Goal: Ask a question: Seek information or help from site administrators or community

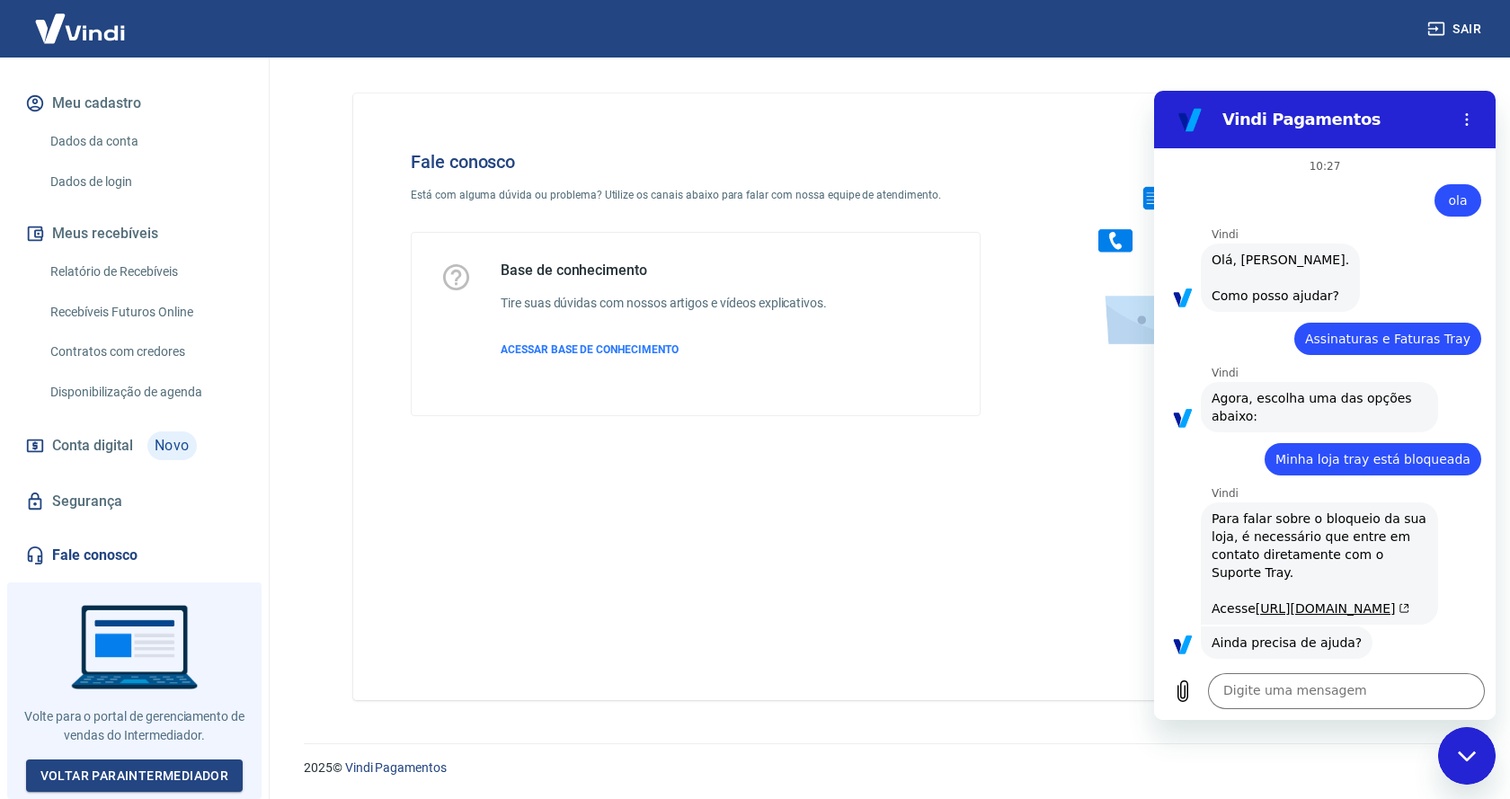
scroll to position [1360, 0]
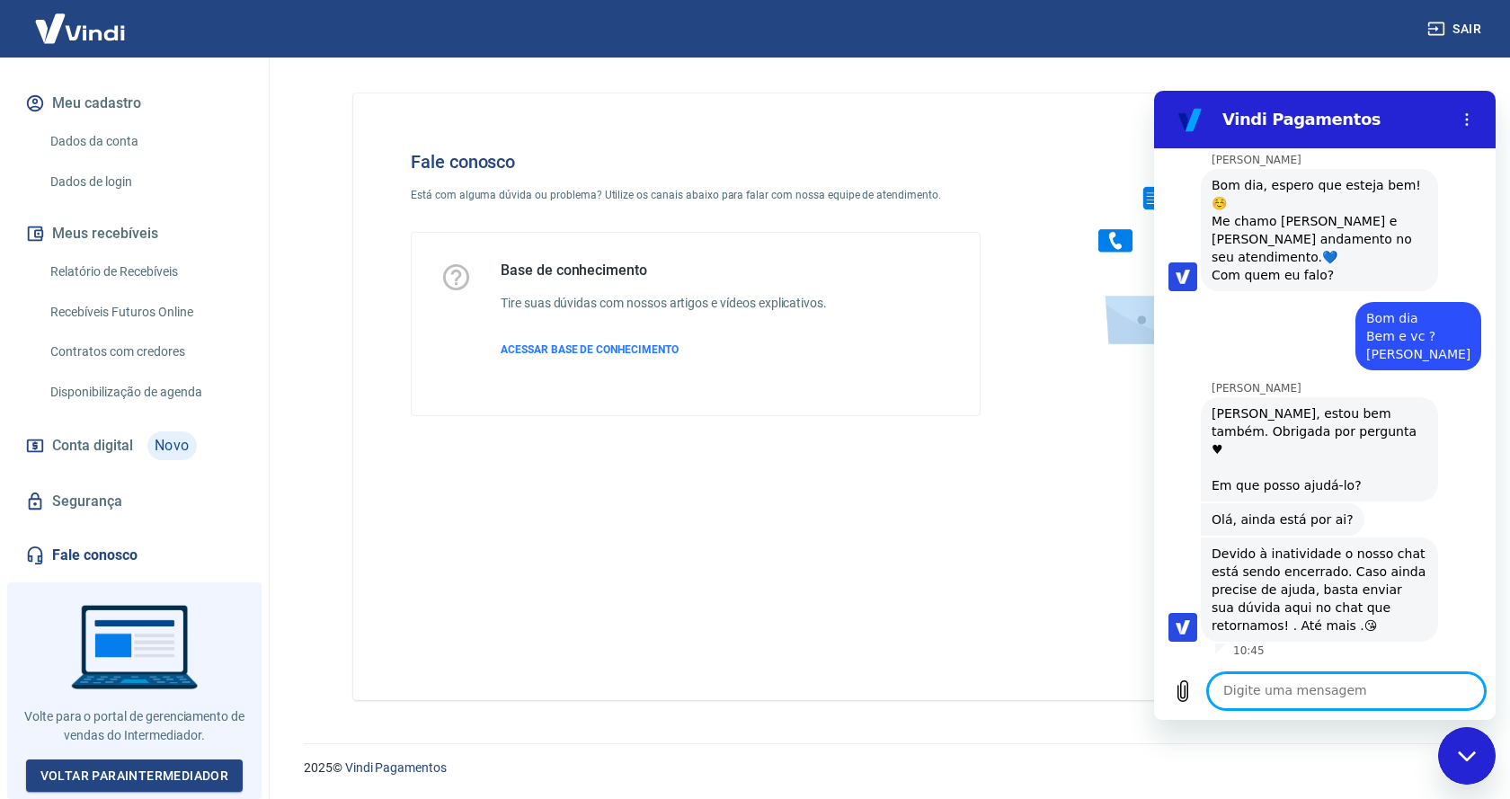
click at [1291, 687] on textarea at bounding box center [1346, 691] width 277 height 36
type textarea "O"
type textarea "Olá"
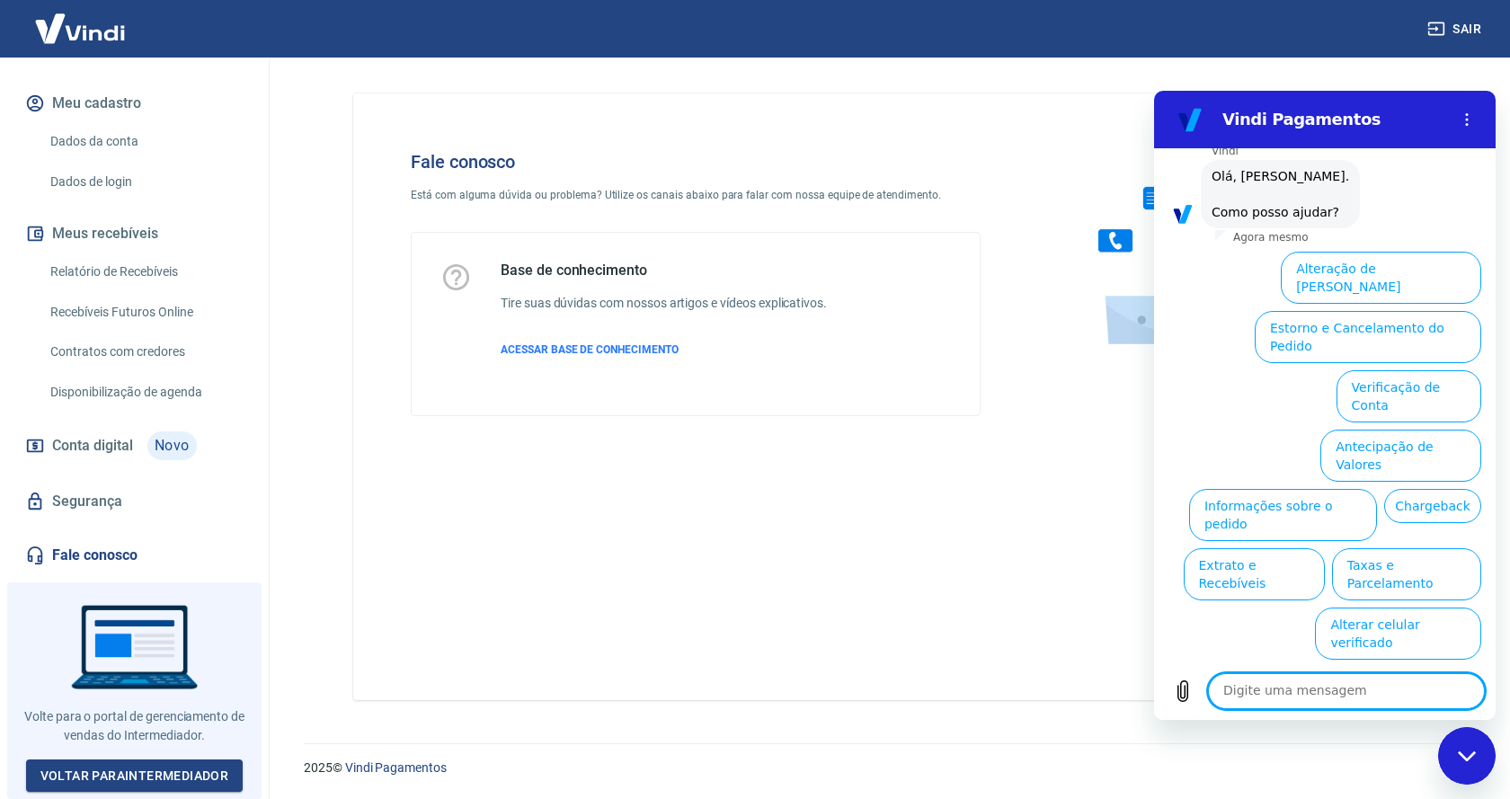
scroll to position [1895, 0]
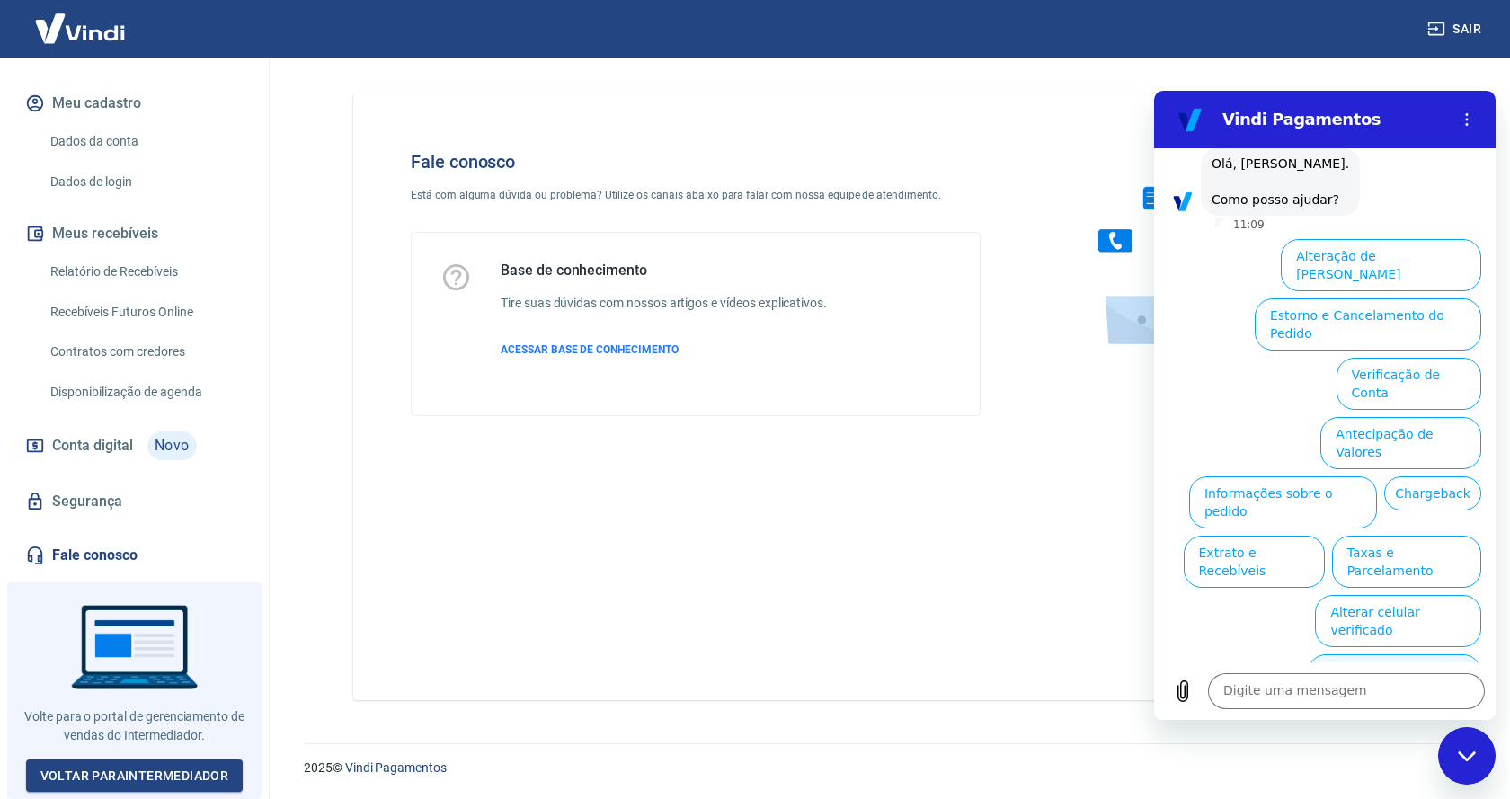
click at [1391, 654] on button "Assinaturas e Faturas Tray" at bounding box center [1394, 680] width 173 height 52
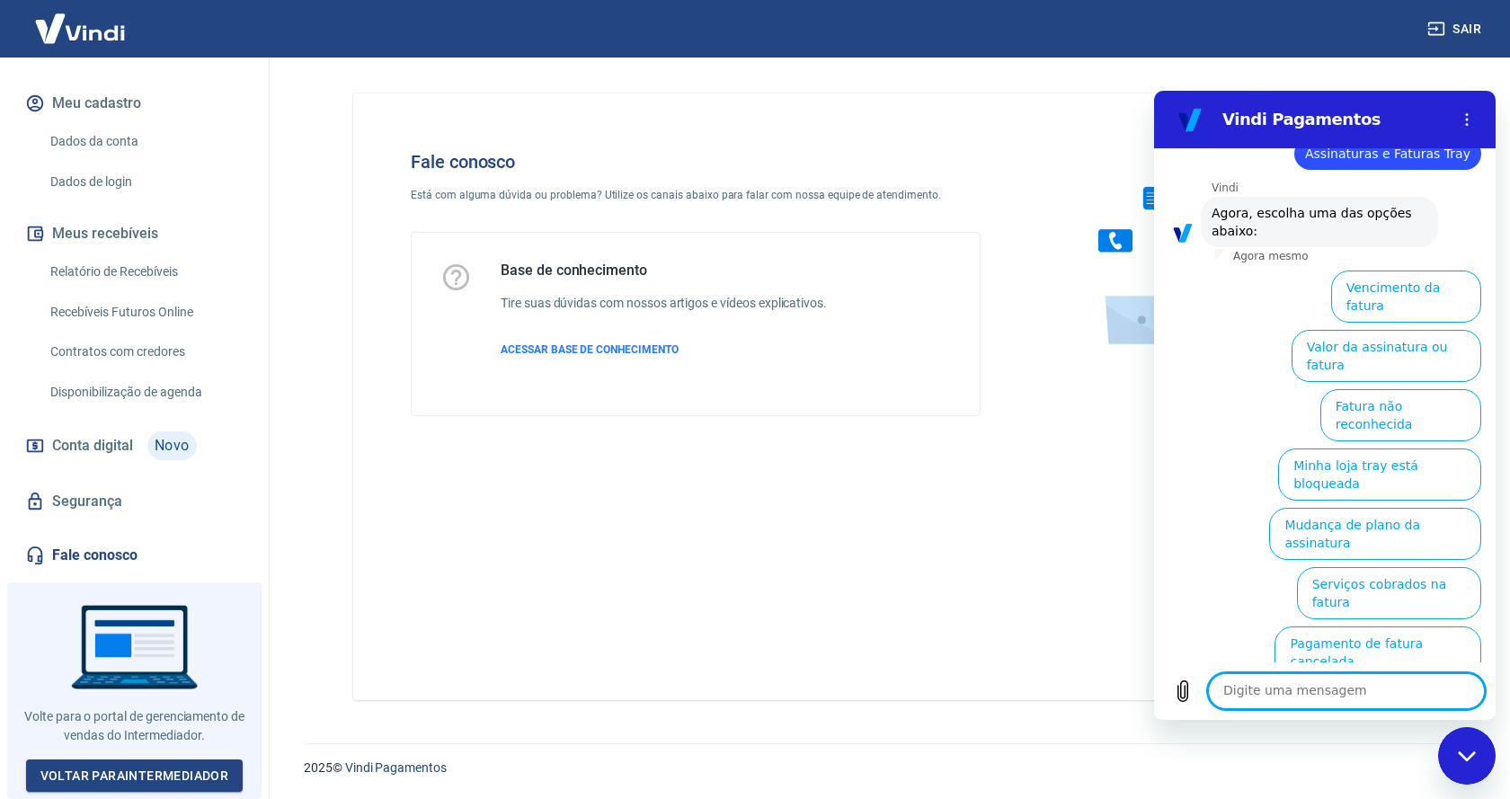
scroll to position [2016, 0]
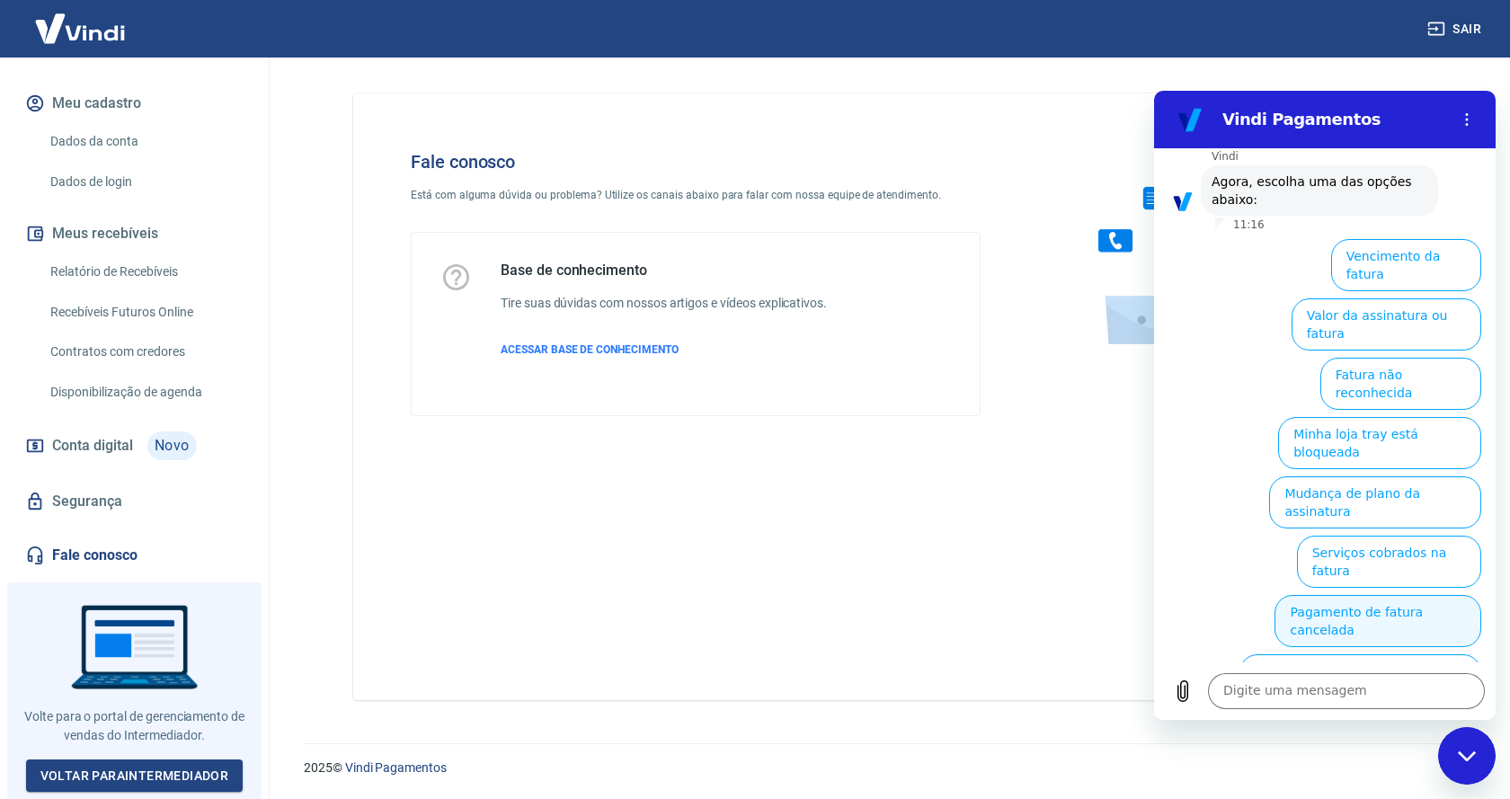
click at [1379, 595] on button "Pagamento de fatura cancelada" at bounding box center [1377, 621] width 207 height 52
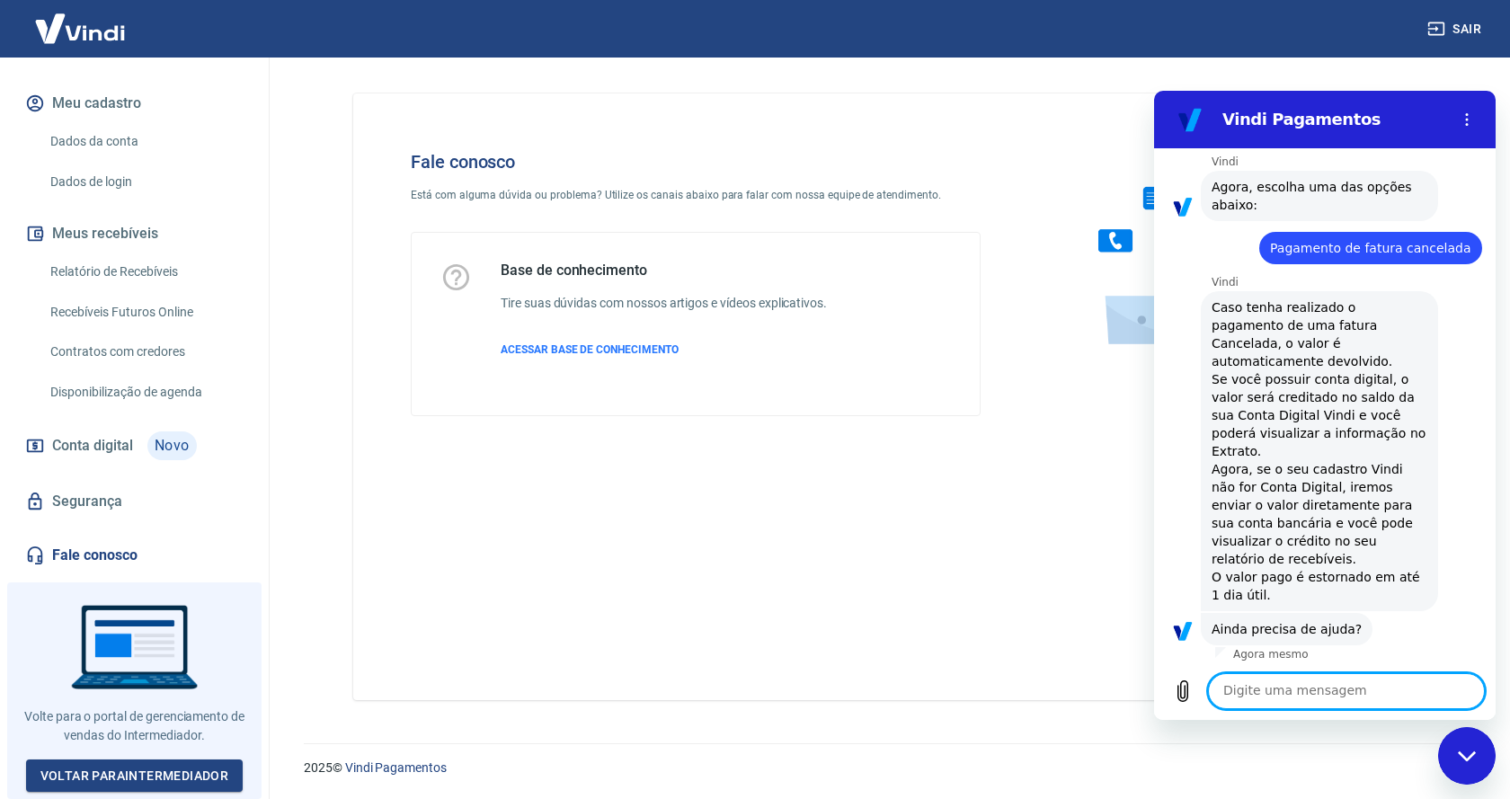
scroll to position [2073, 0]
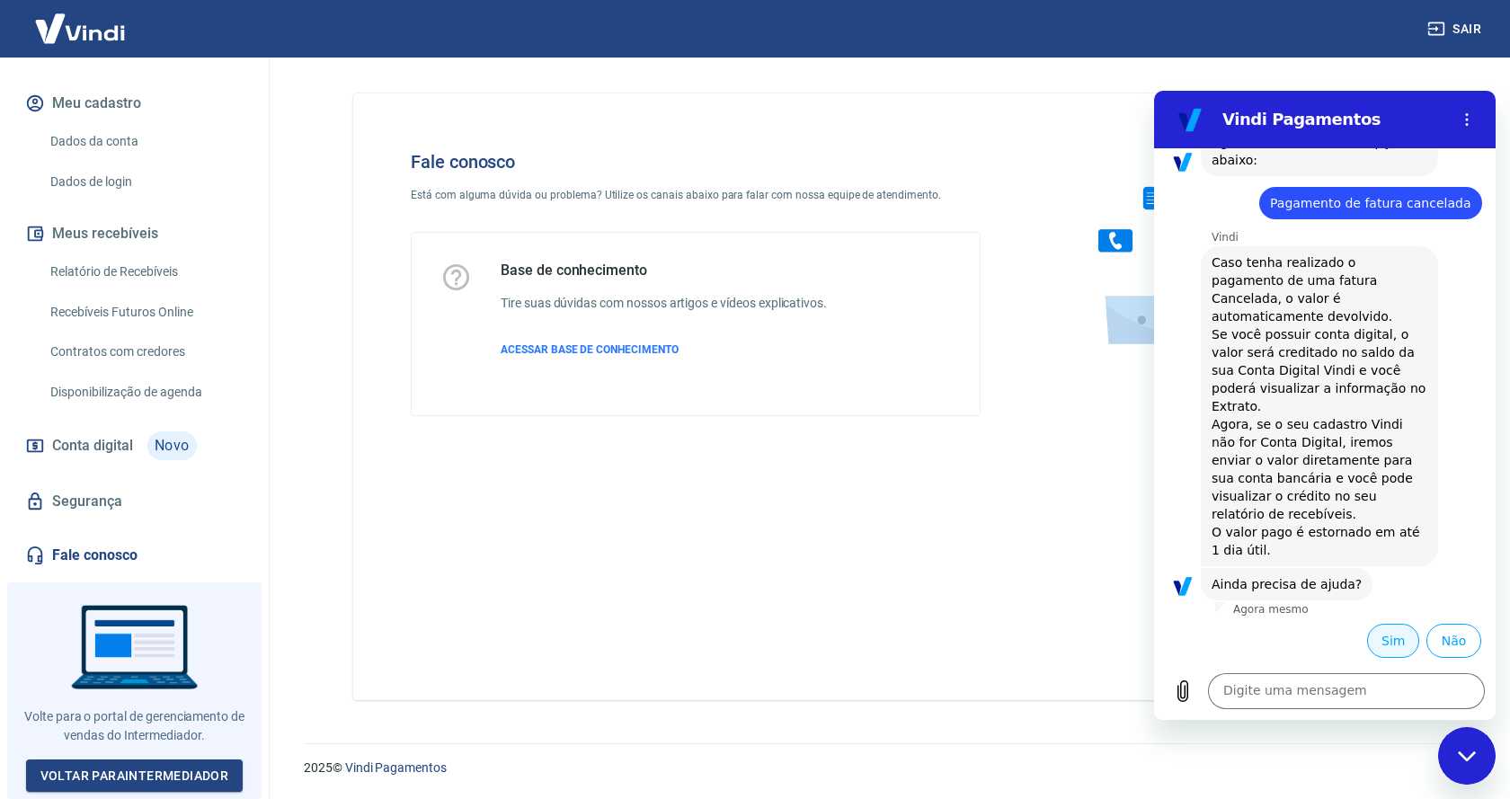
click at [1369, 641] on button "Sim" at bounding box center [1393, 641] width 52 height 34
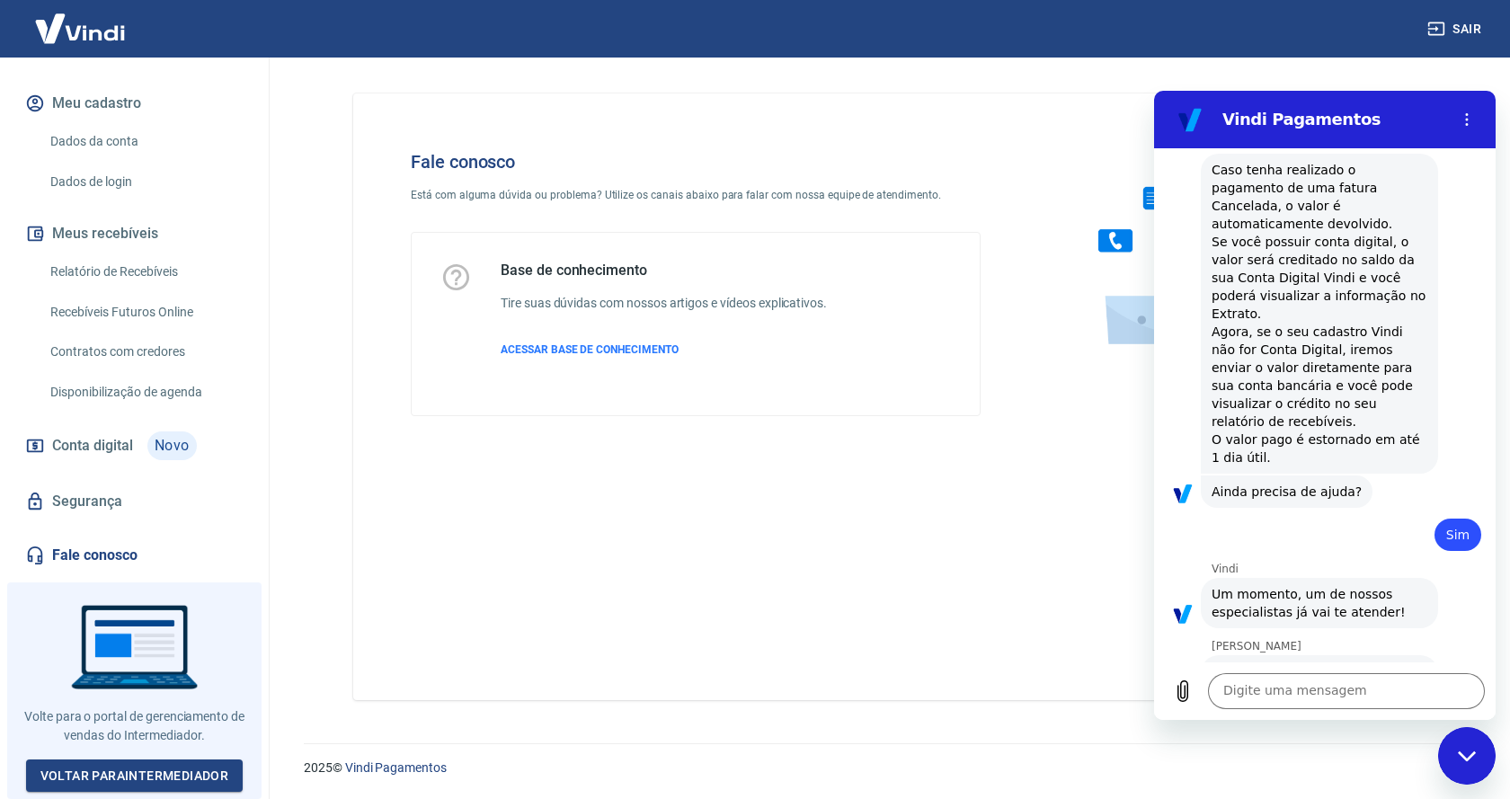
scroll to position [2284, 0]
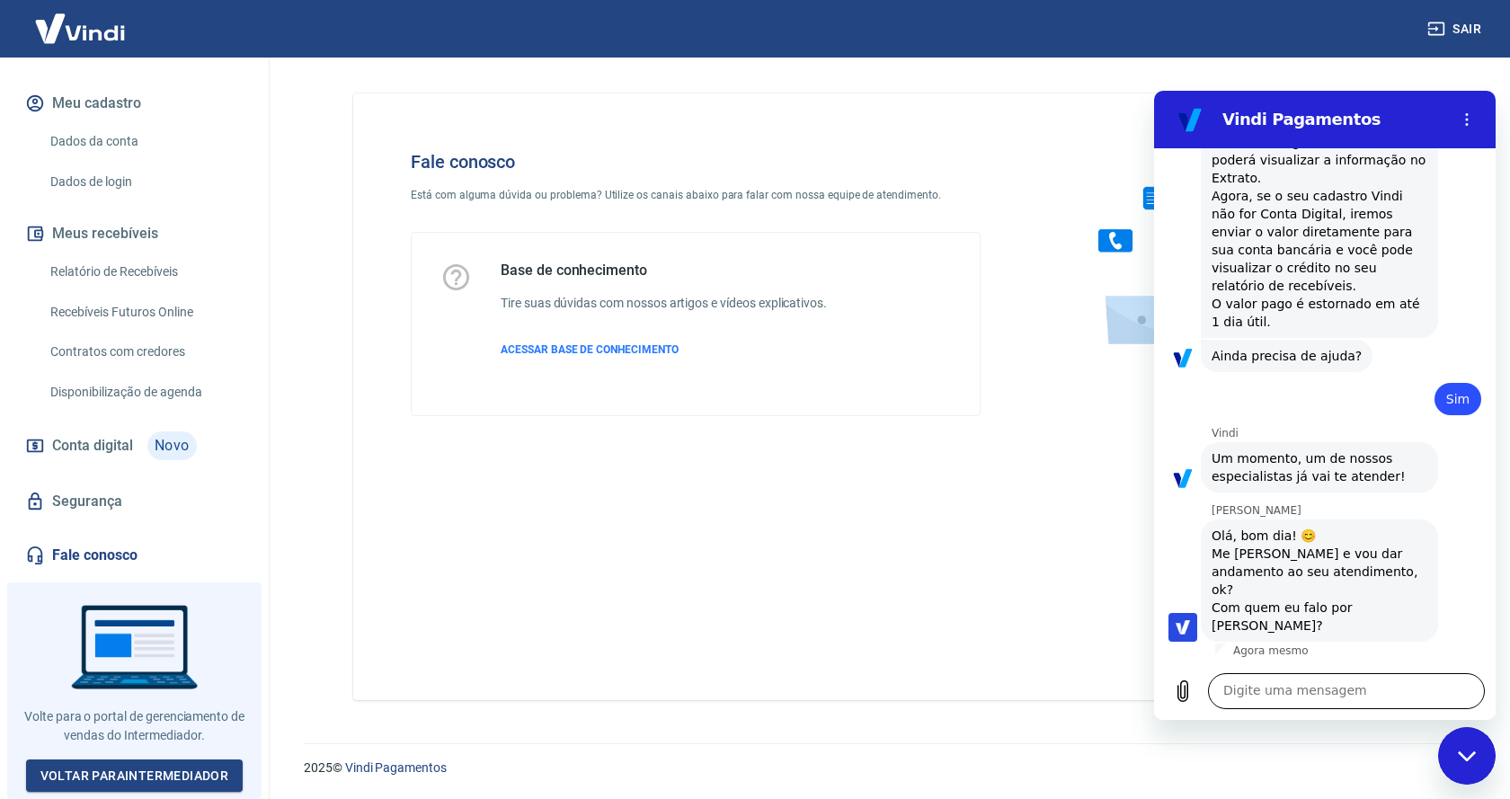
click at [1323, 693] on textarea at bounding box center [1346, 691] width 277 height 36
type textarea "Bom dia"
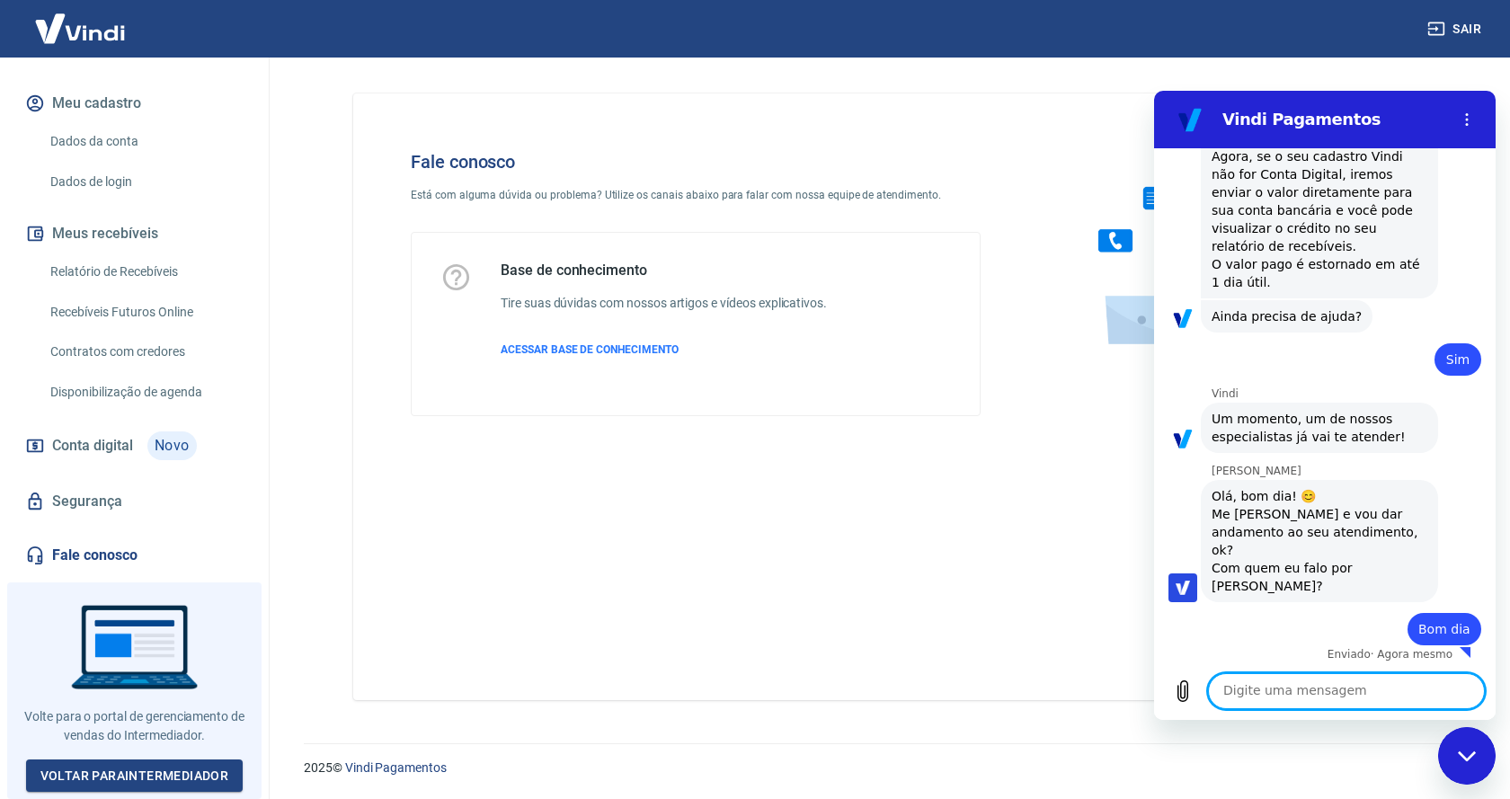
scroll to position [2327, 0]
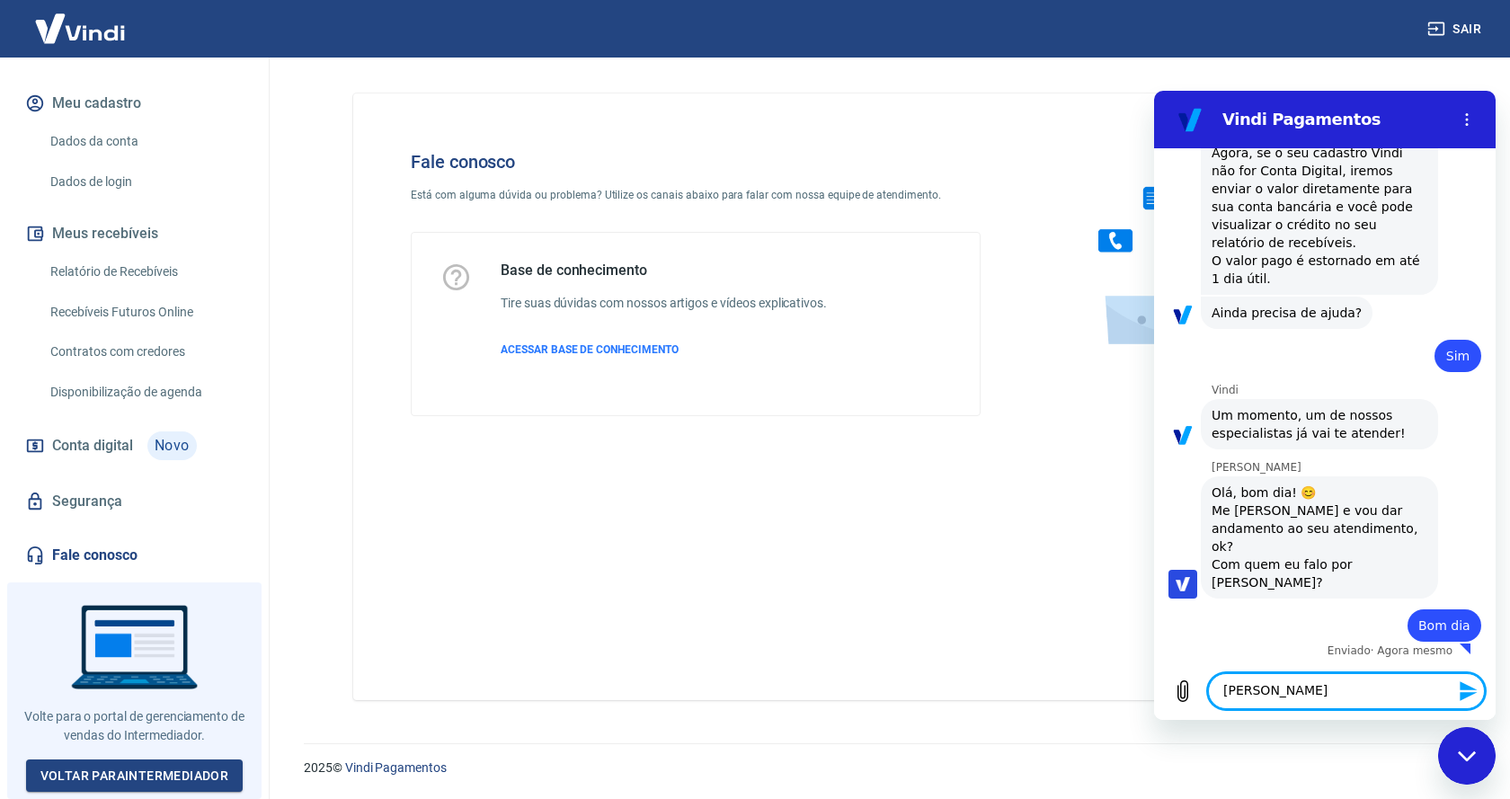
type textarea "[PERSON_NAME]"
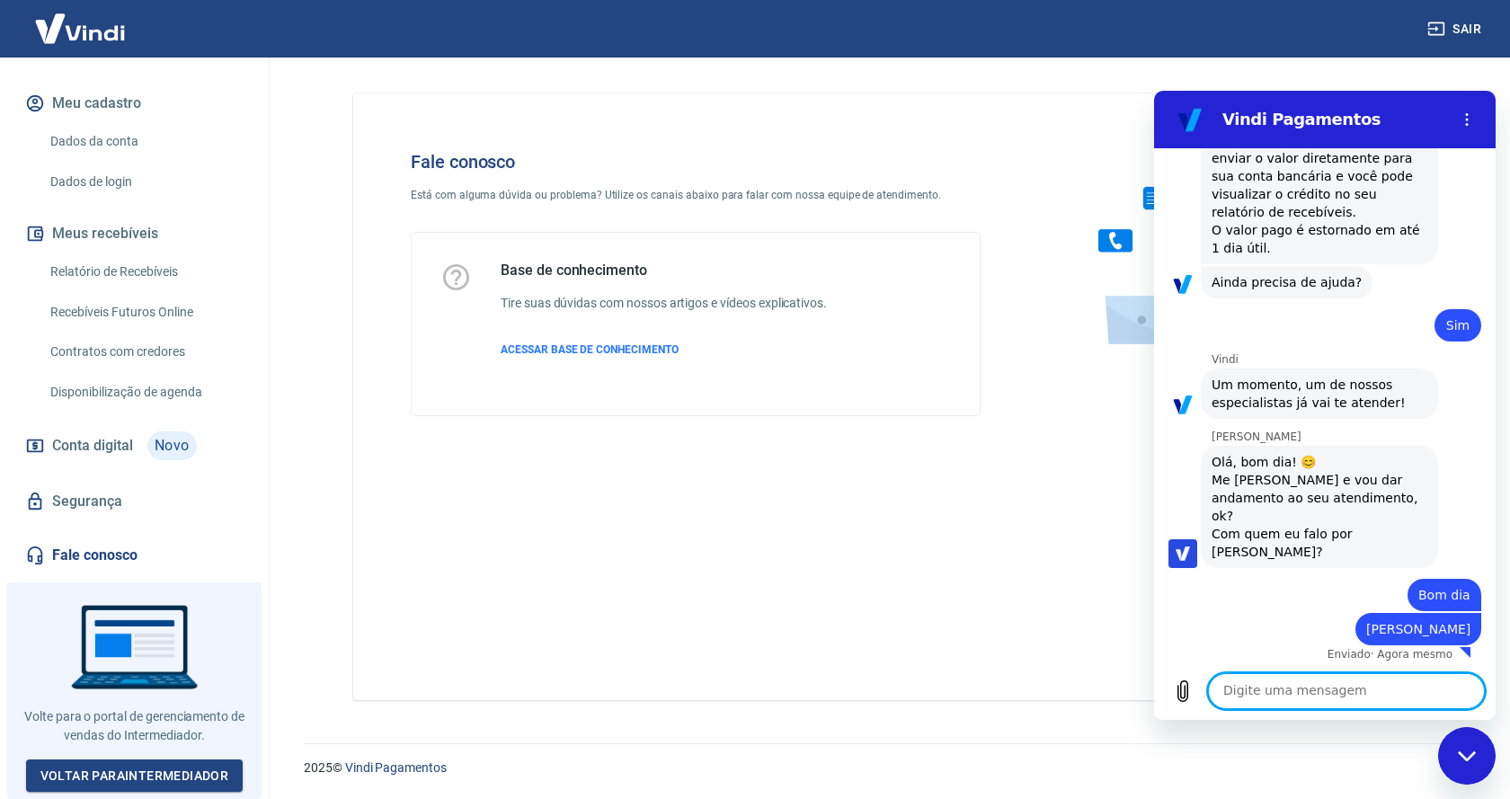
scroll to position [2361, 0]
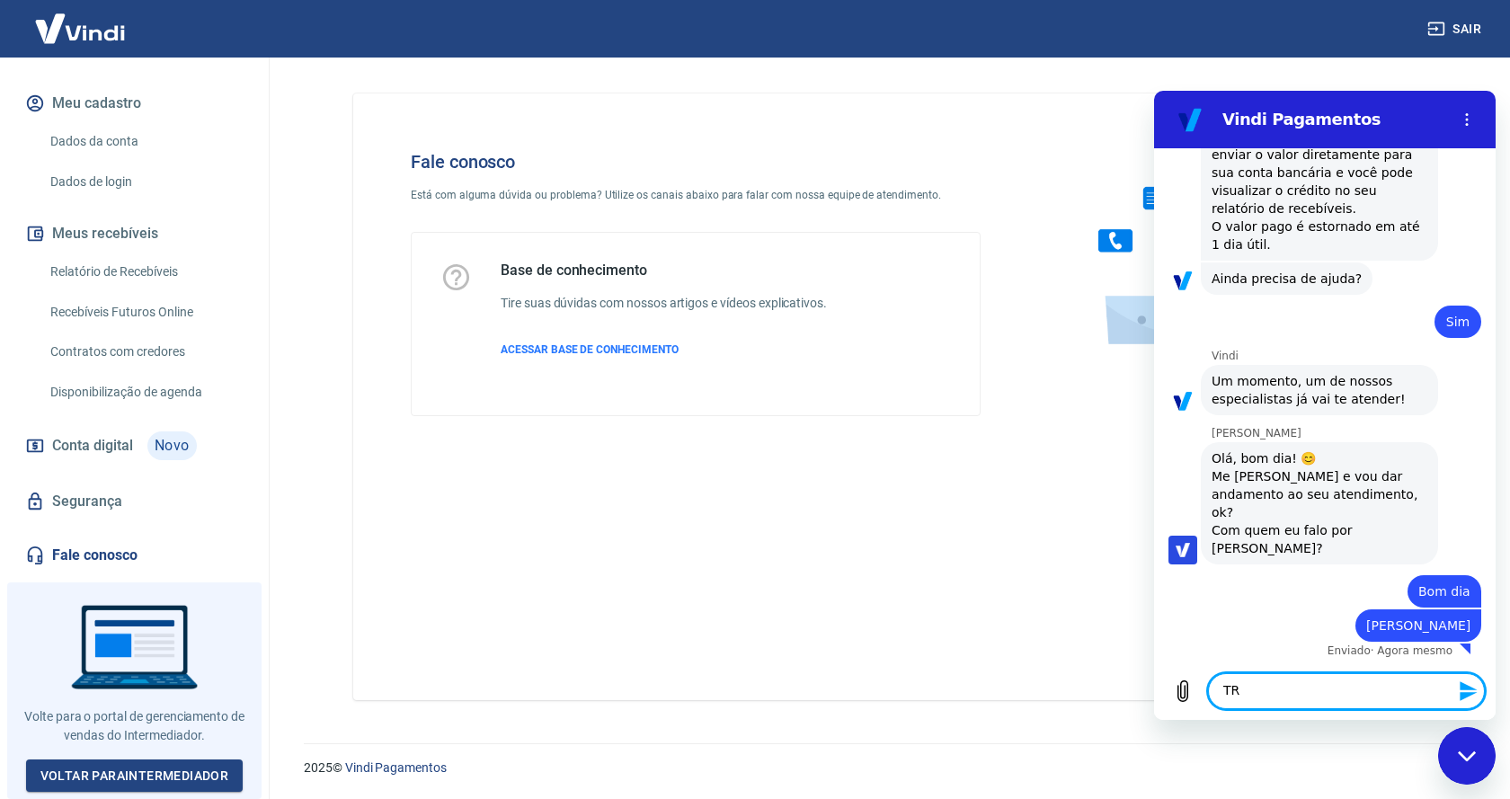
type textarea "T"
type textarea "Tudo joia ?"
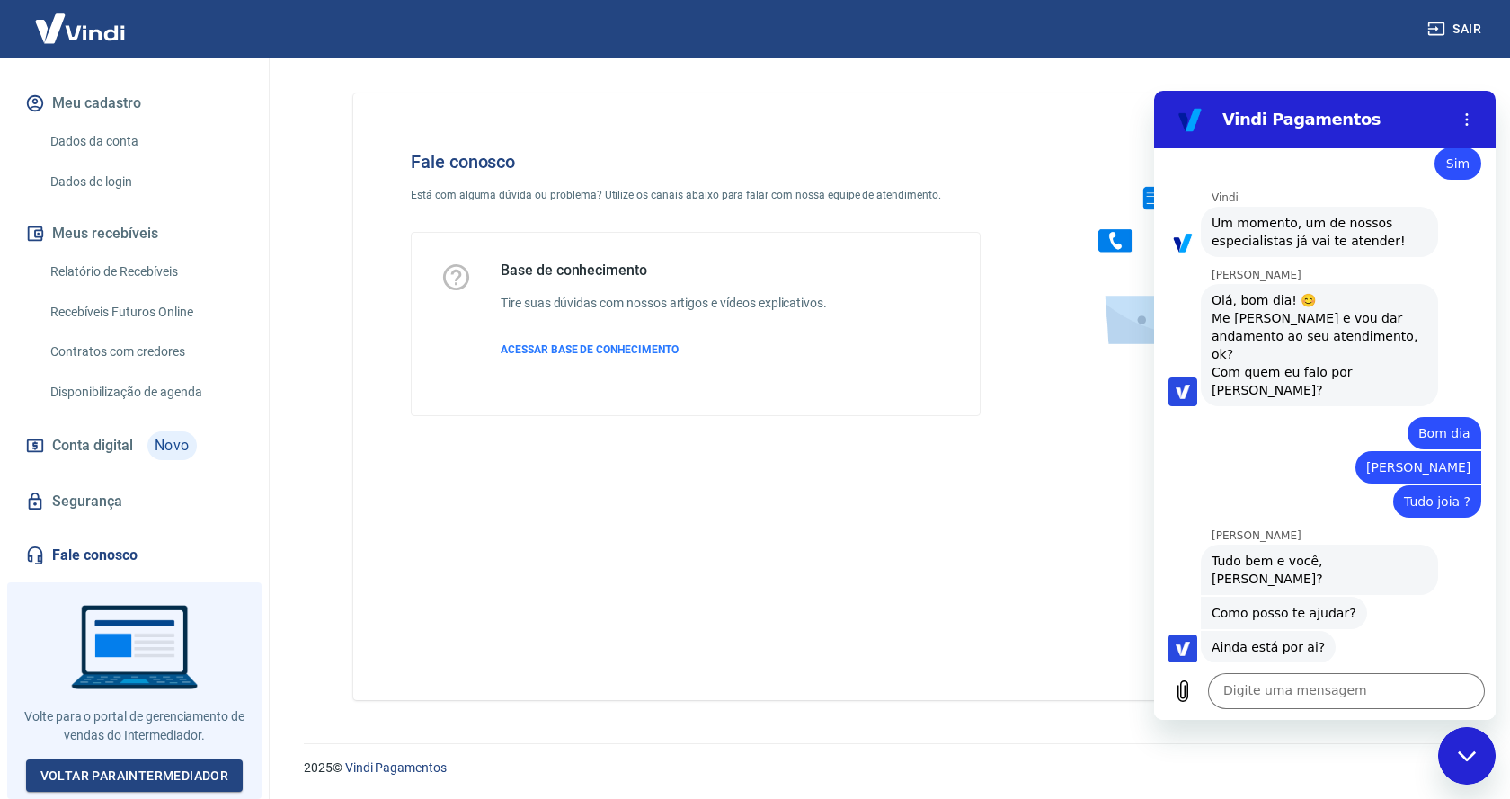
scroll to position [2523, 0]
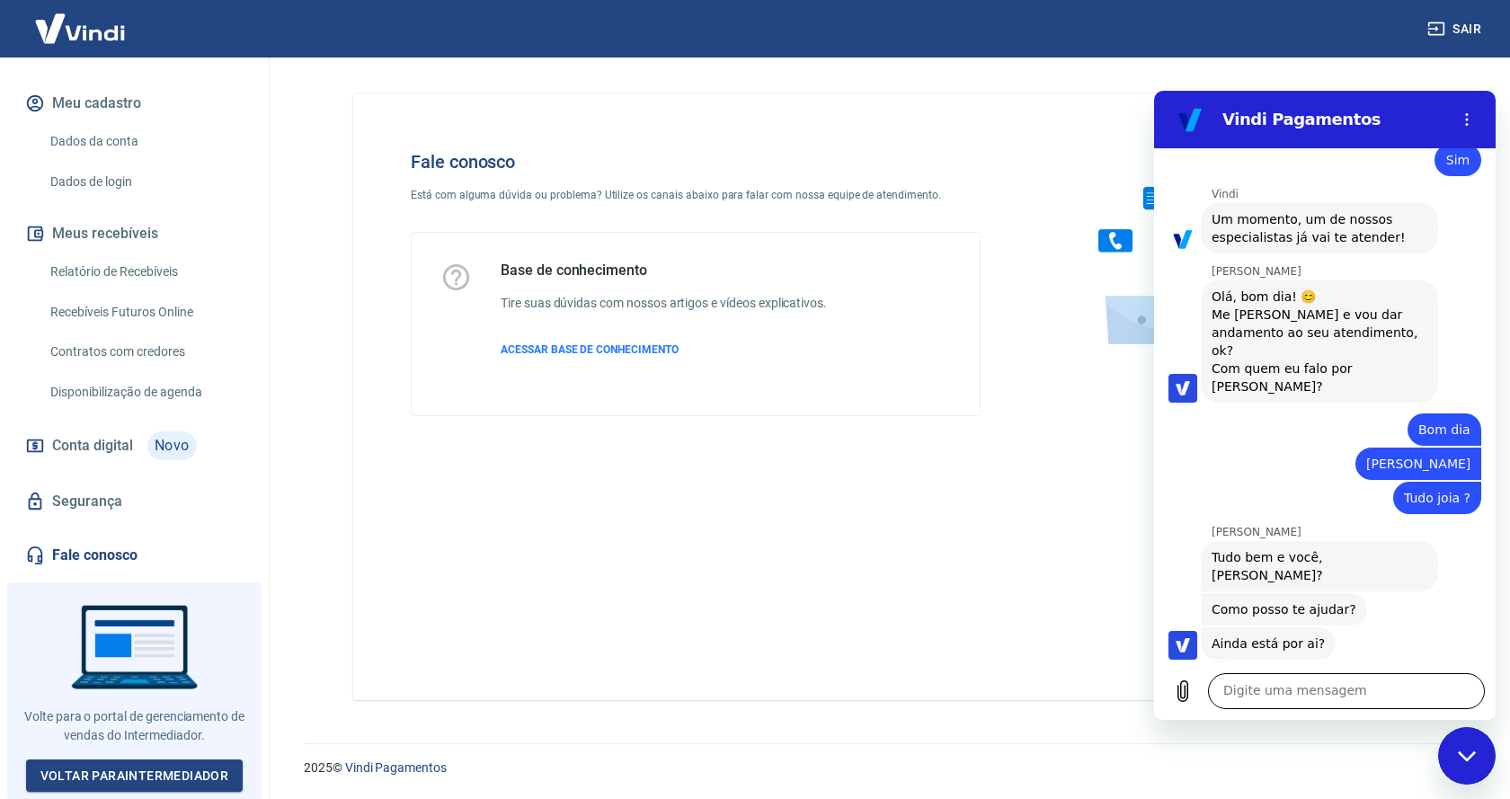
click at [1276, 683] on textarea at bounding box center [1346, 691] width 277 height 36
type textarea "Bem"
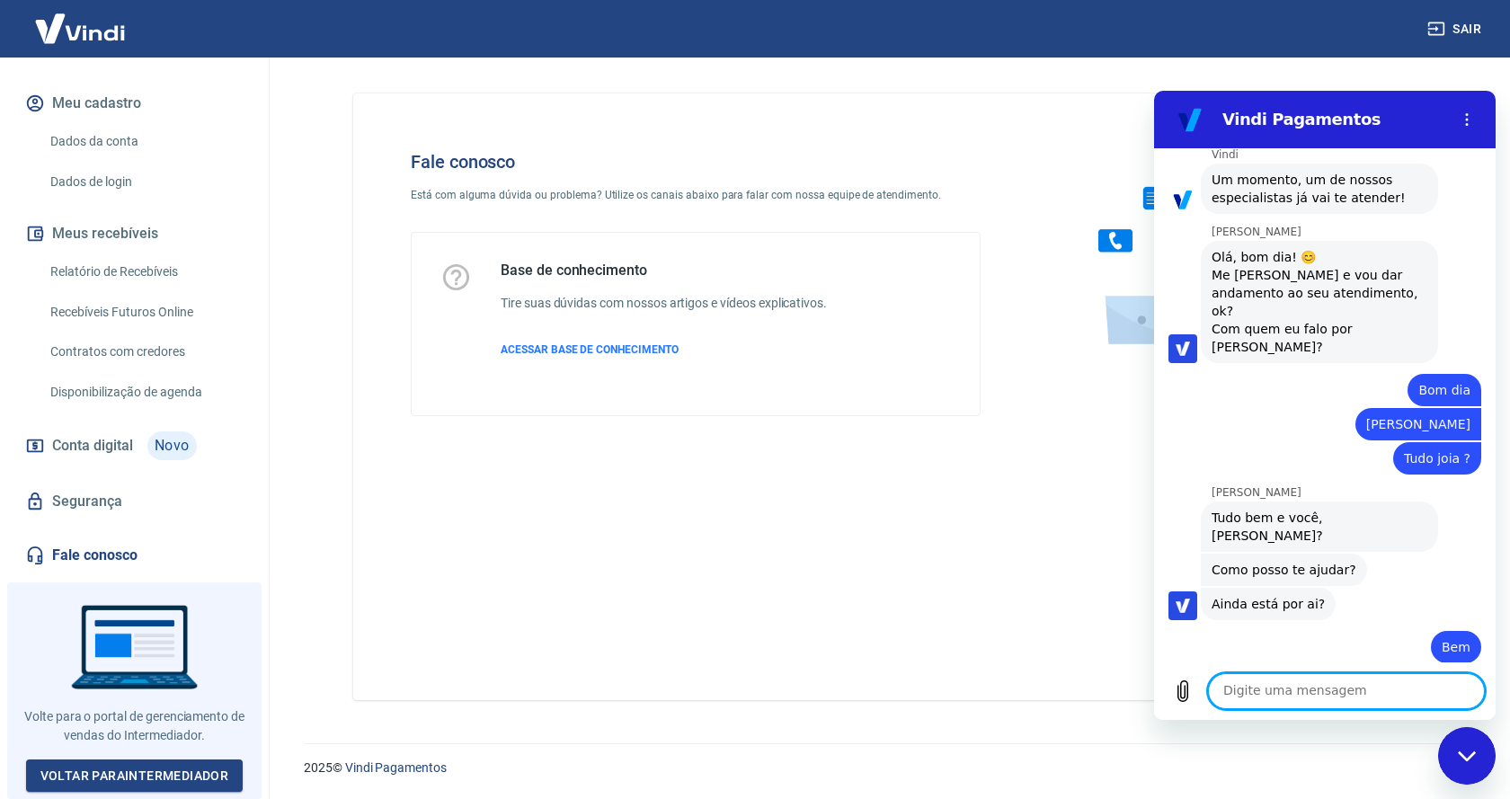
scroll to position [2566, 0]
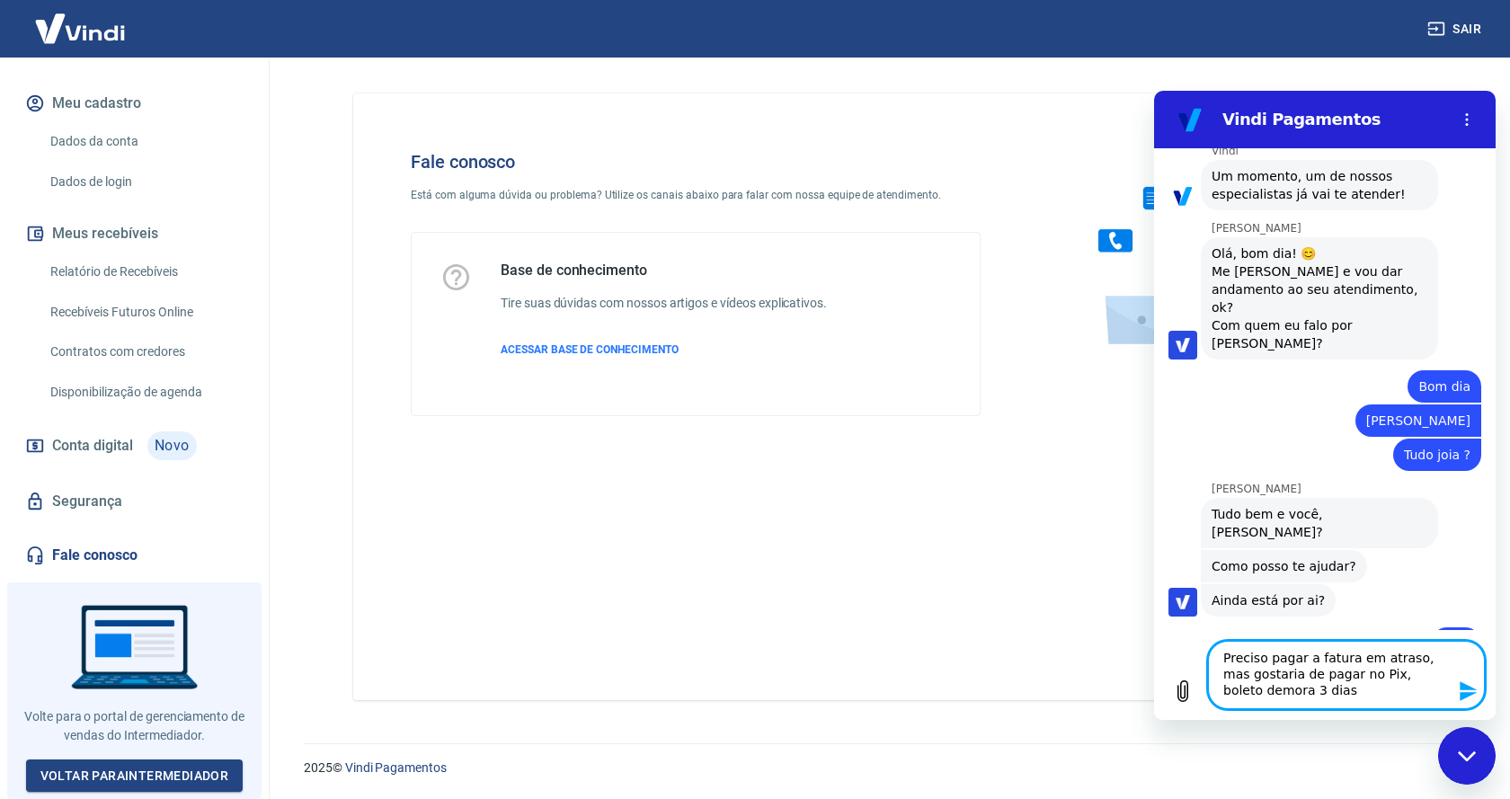
type textarea "Preciso pagar a fatura em atraso, mas gostaria de pagar no Pix, boleto demora 3…"
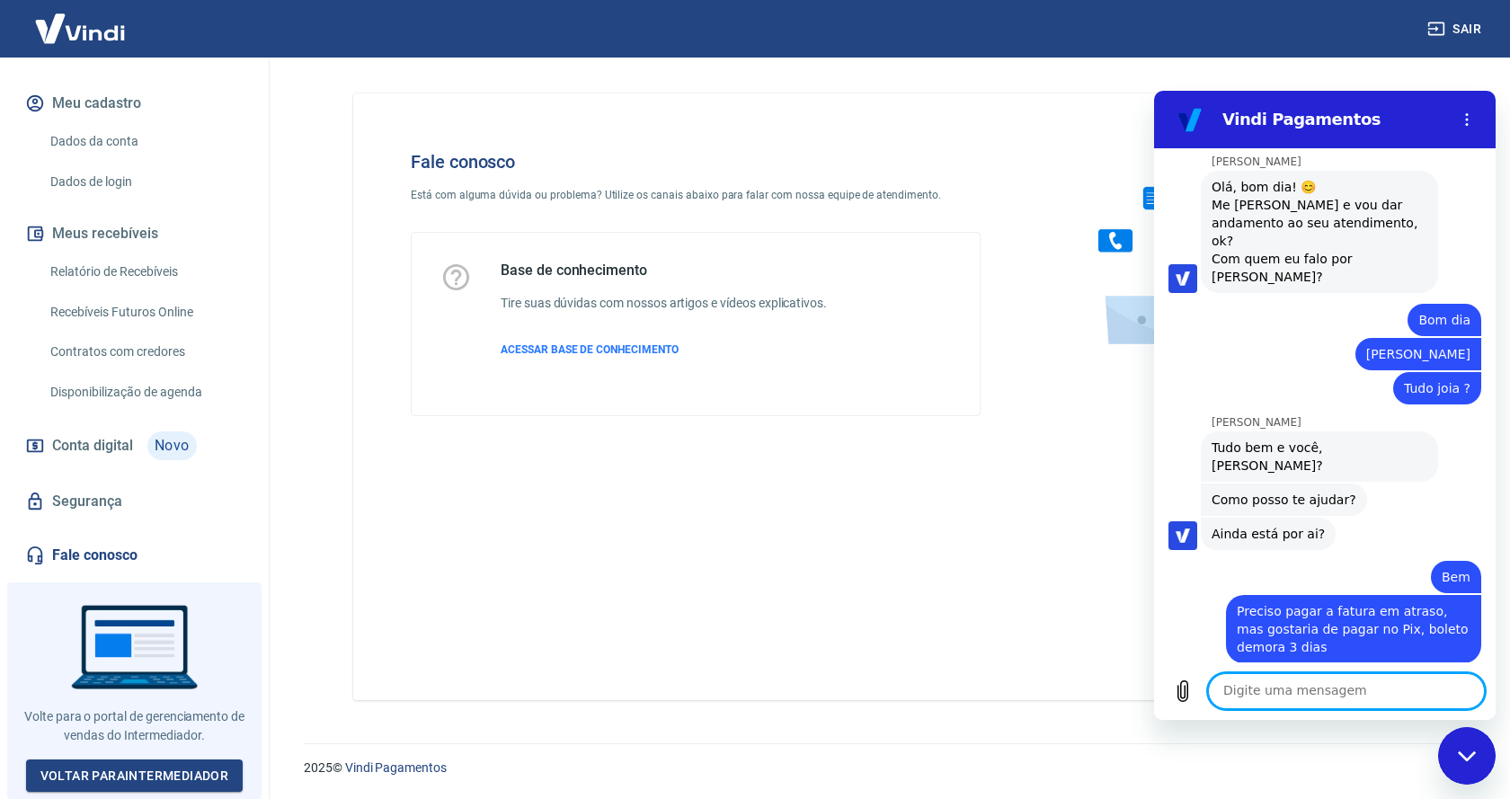
scroll to position [2636, 0]
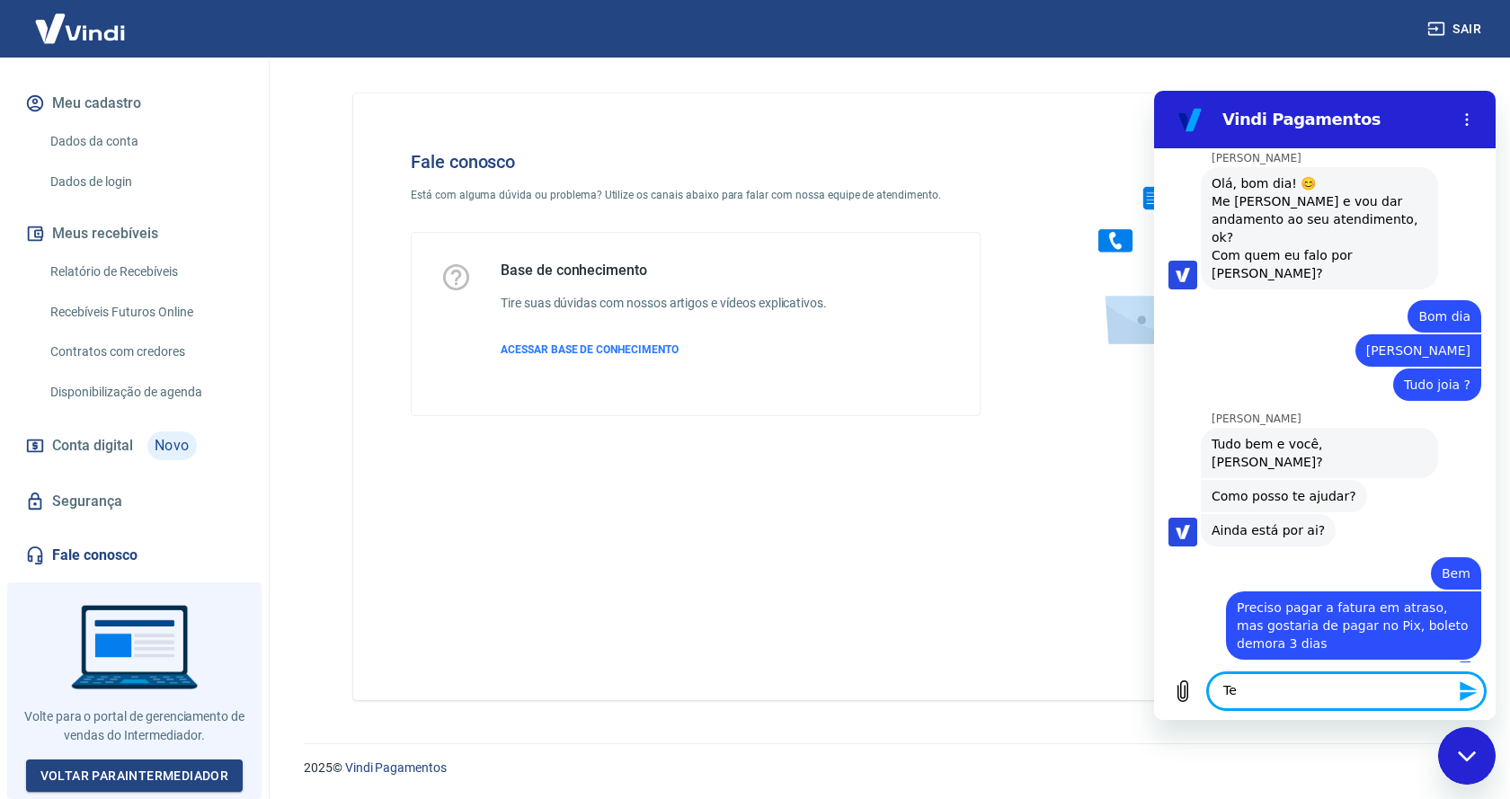
type textarea "T"
type textarea "Cartão para nos"
type textarea "Tem outra forma?"
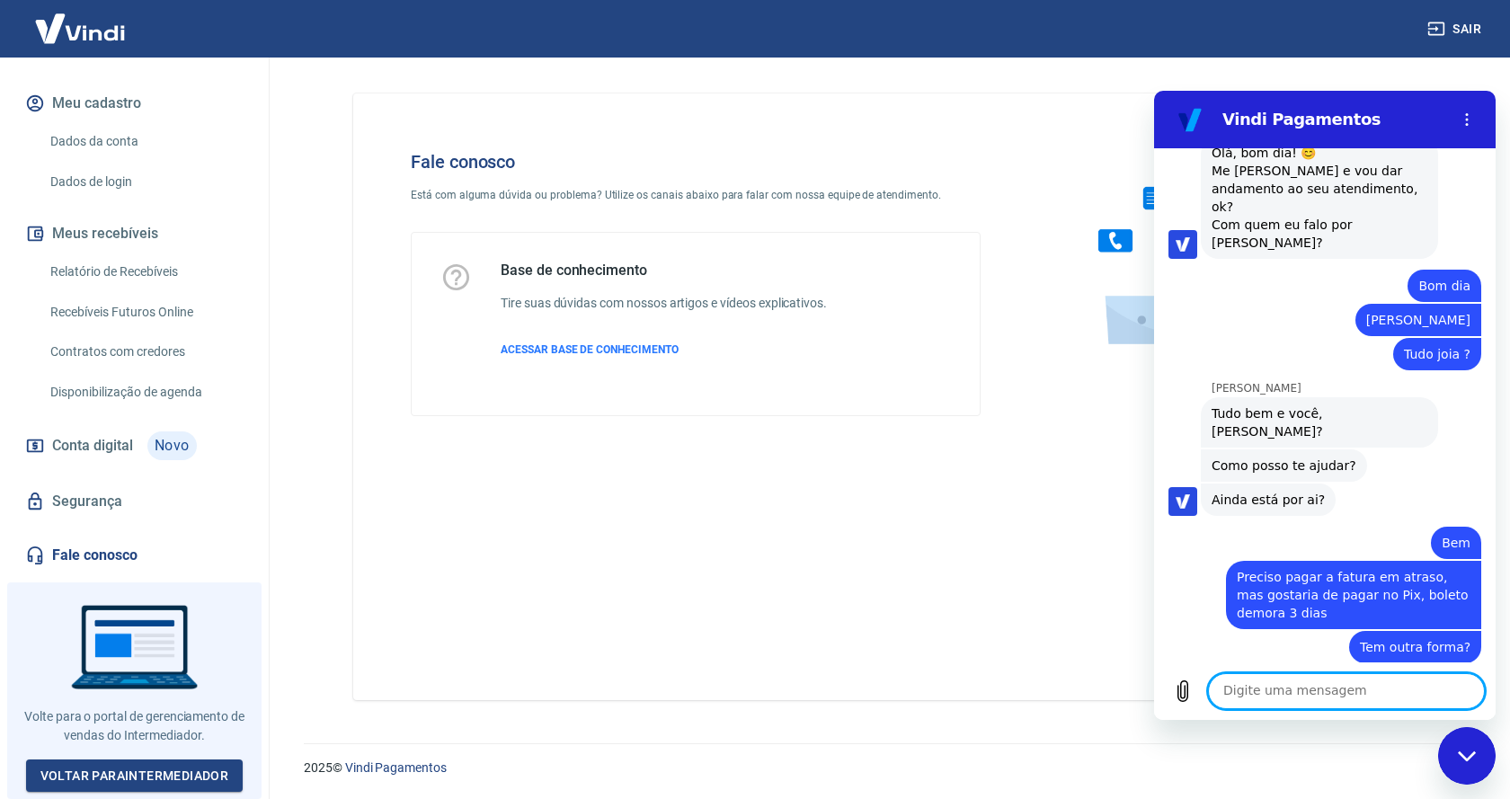
scroll to position [2670, 0]
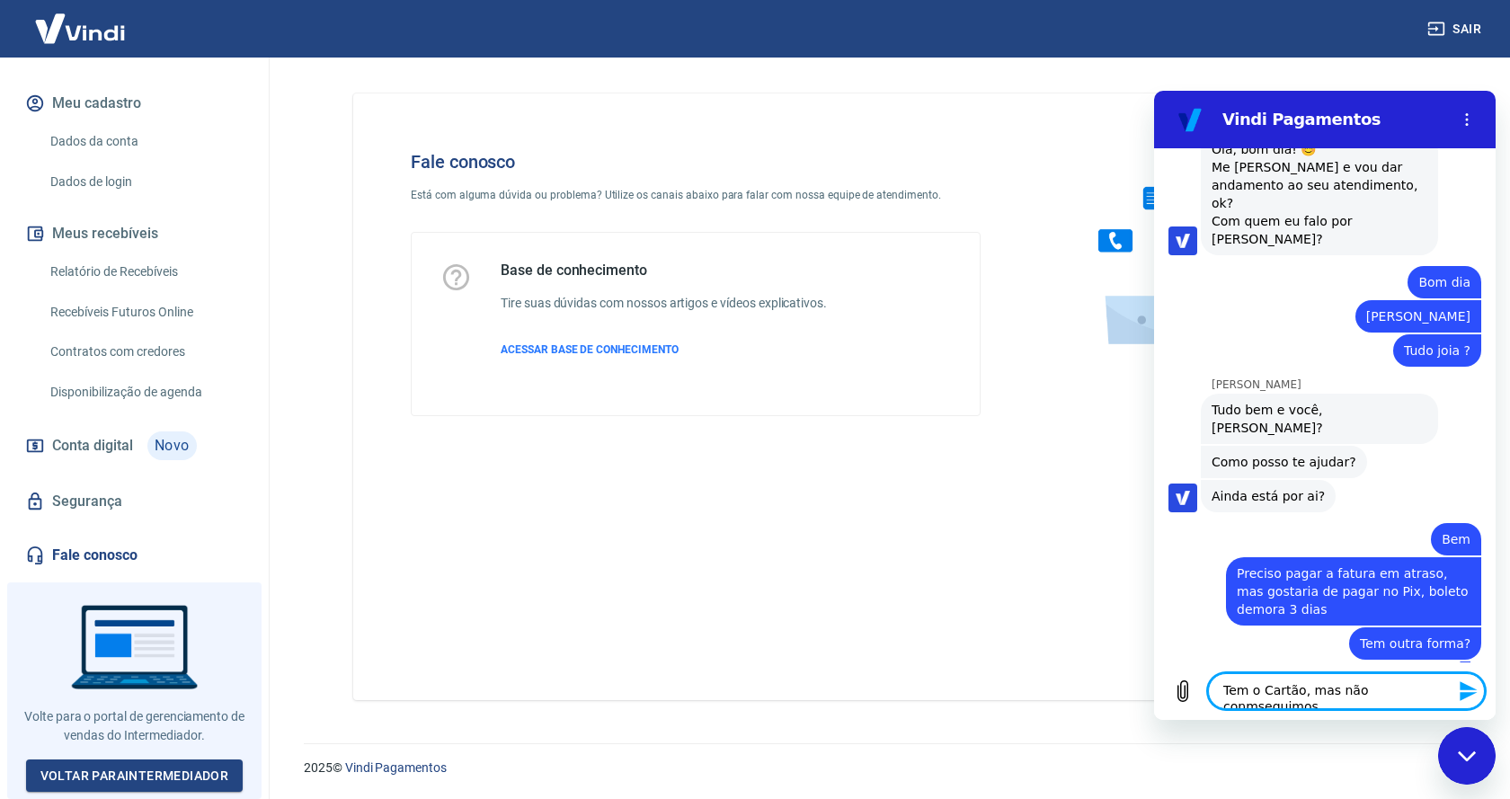
type textarea "Tem o Cartão, mas não conseguimos"
click at [1432, 694] on textarea "Tem o Cartão, mas não conseguimos" at bounding box center [1346, 691] width 277 height 36
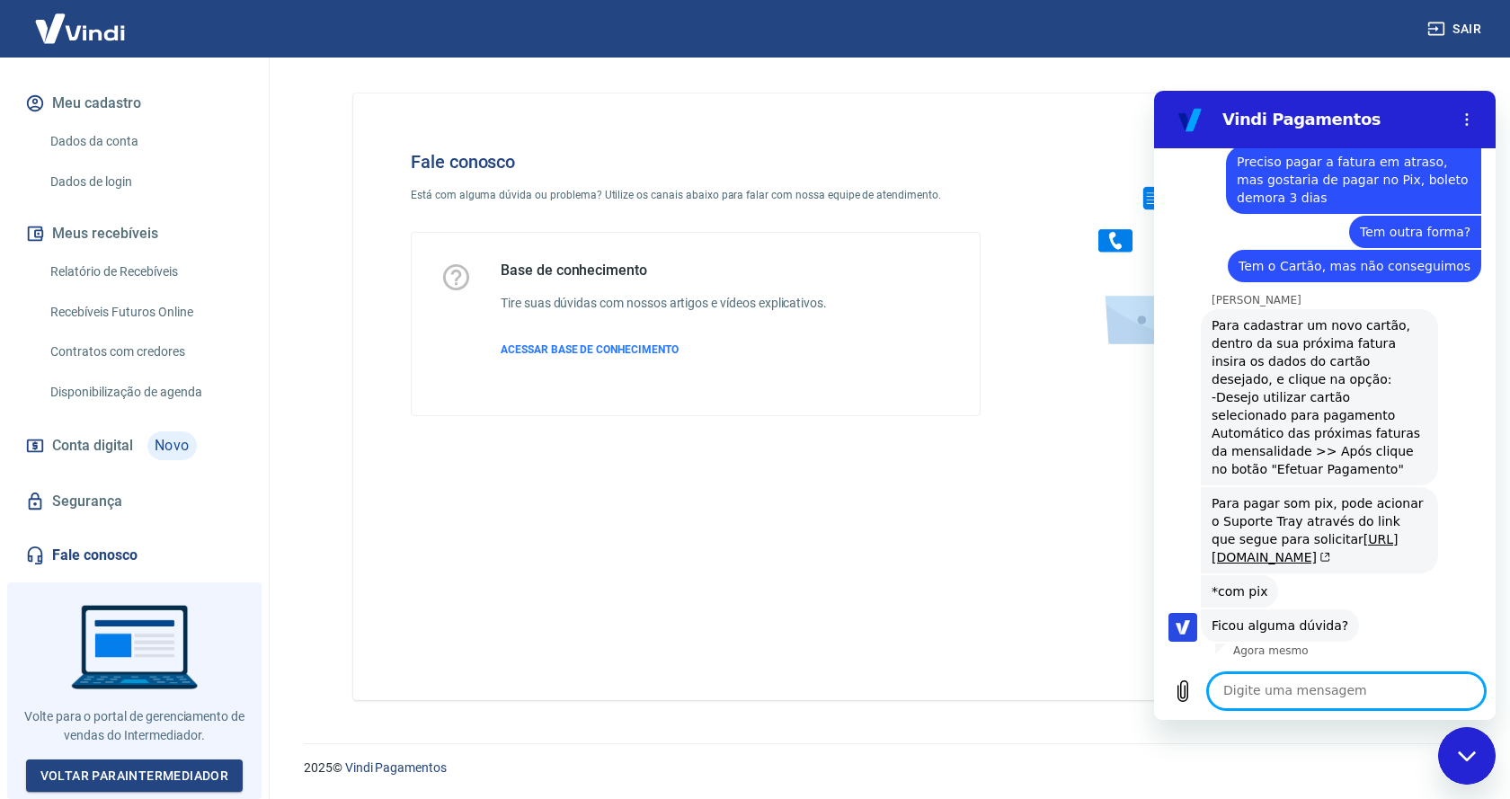
scroll to position [3136, 0]
click at [1253, 532] on link "[URL][DOMAIN_NAME]" at bounding box center [1304, 548] width 187 height 32
click at [1300, 690] on textarea at bounding box center [1346, 691] width 277 height 36
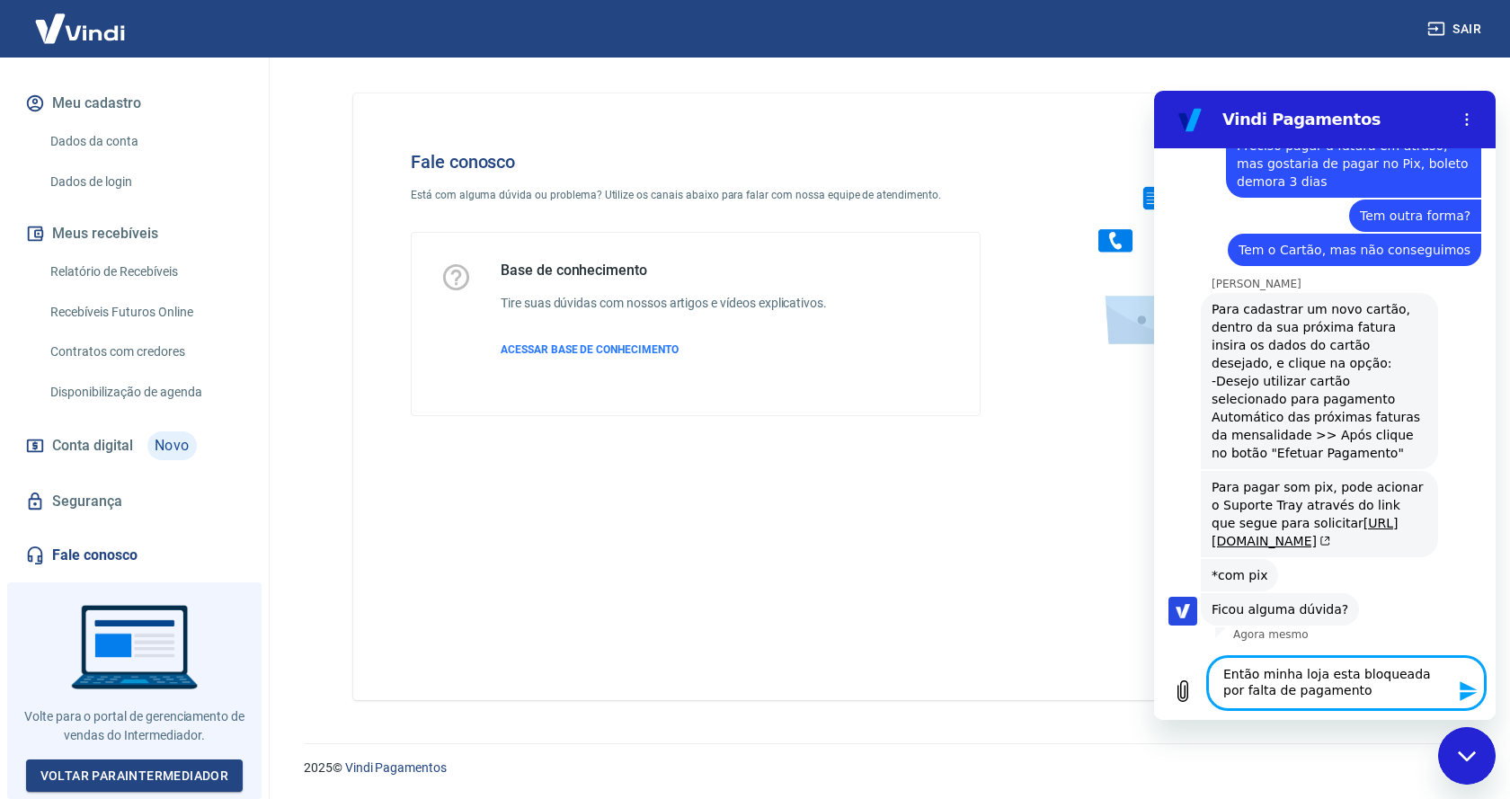
type textarea "Então minha loja esta bloqueada por falta de pagamento"
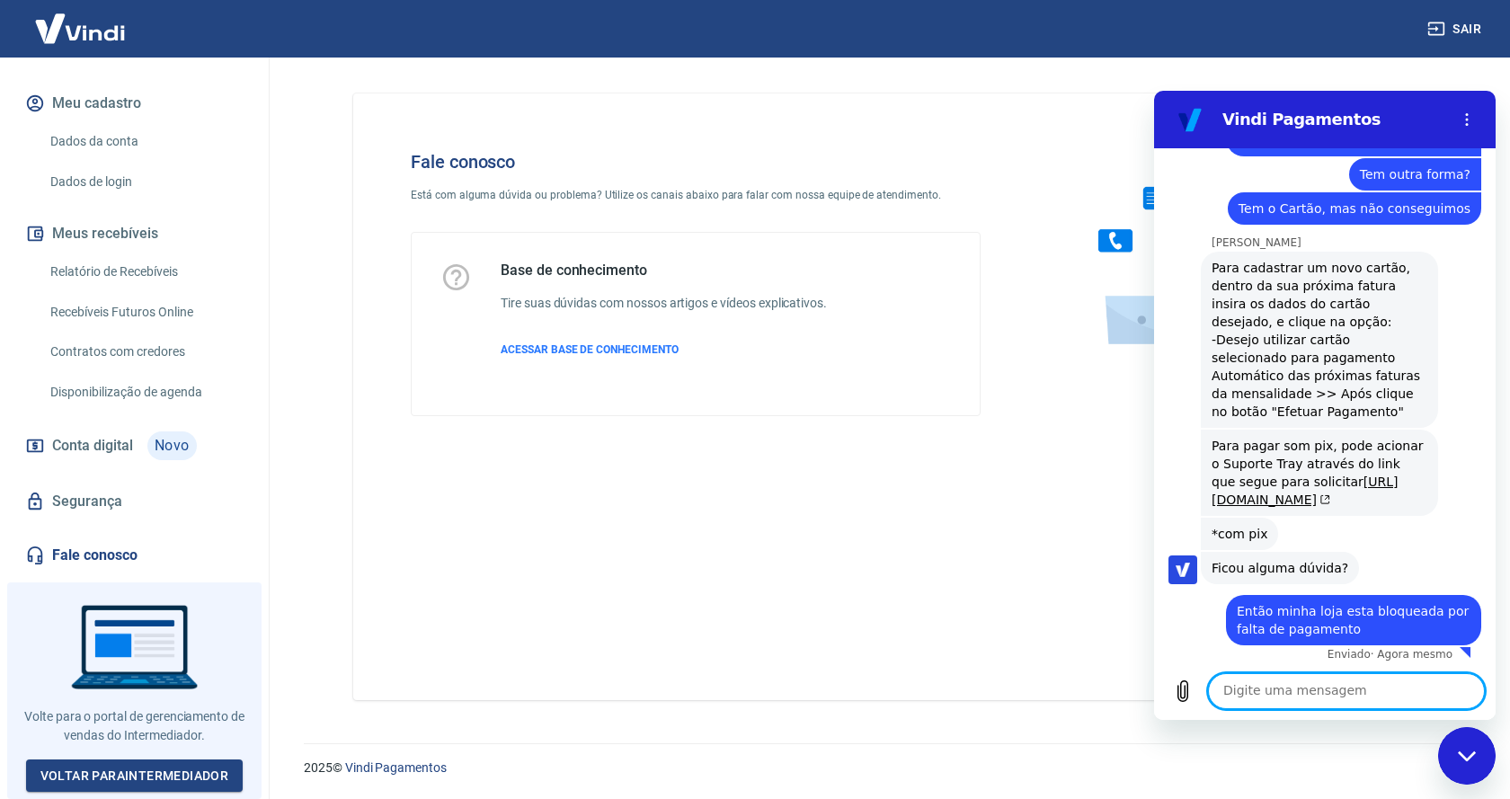
scroll to position [3197, 0]
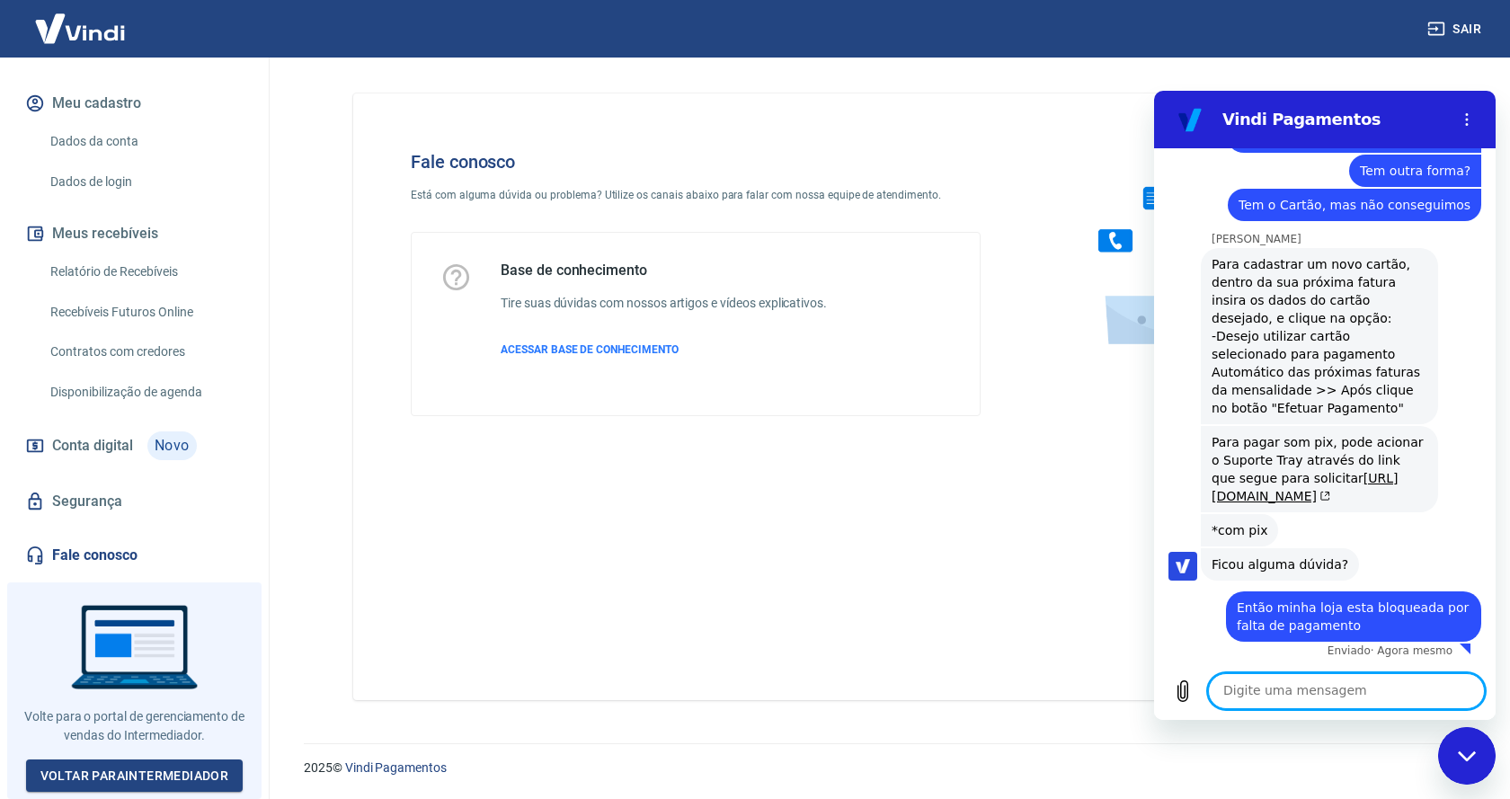
click at [793, 461] on div "Fale conosco Está com alguma dúvida ou problema? Utilize os canais abaixo para …" at bounding box center [885, 396] width 1064 height 607
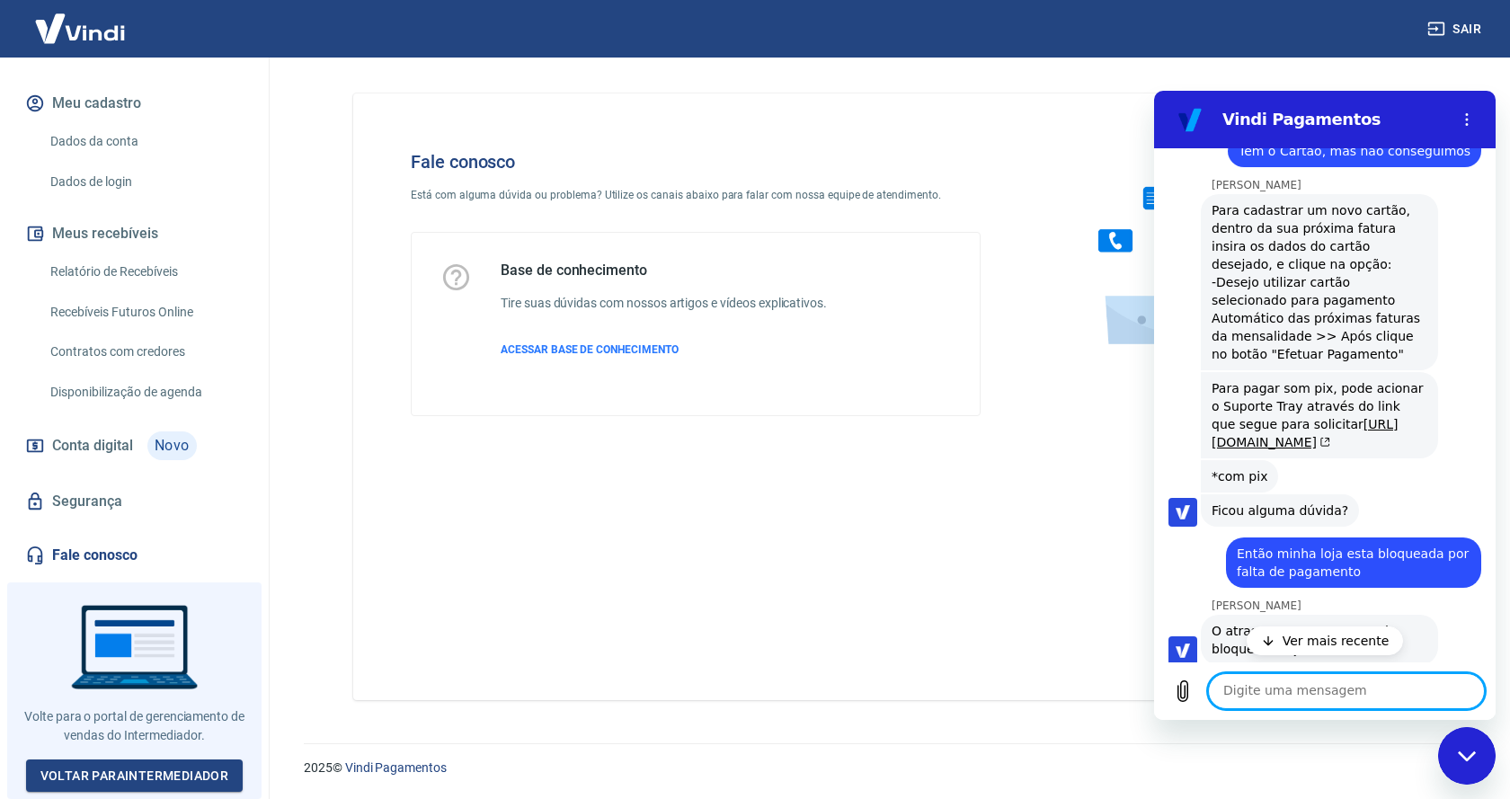
scroll to position [3274, 0]
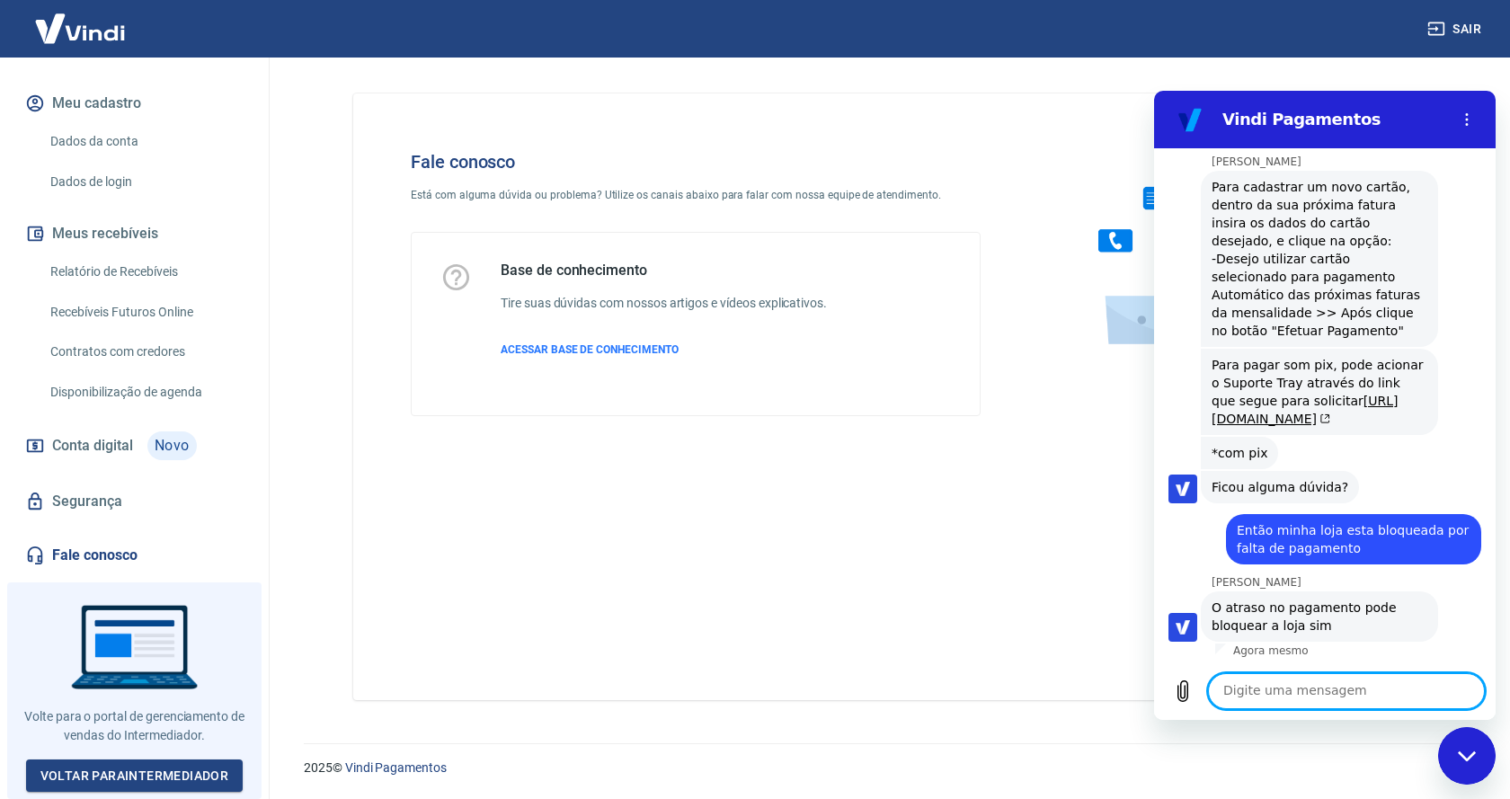
click at [1317, 698] on textarea at bounding box center [1346, 691] width 277 height 36
type textarea "E"
type textarea "Não consigo contato com Tray"
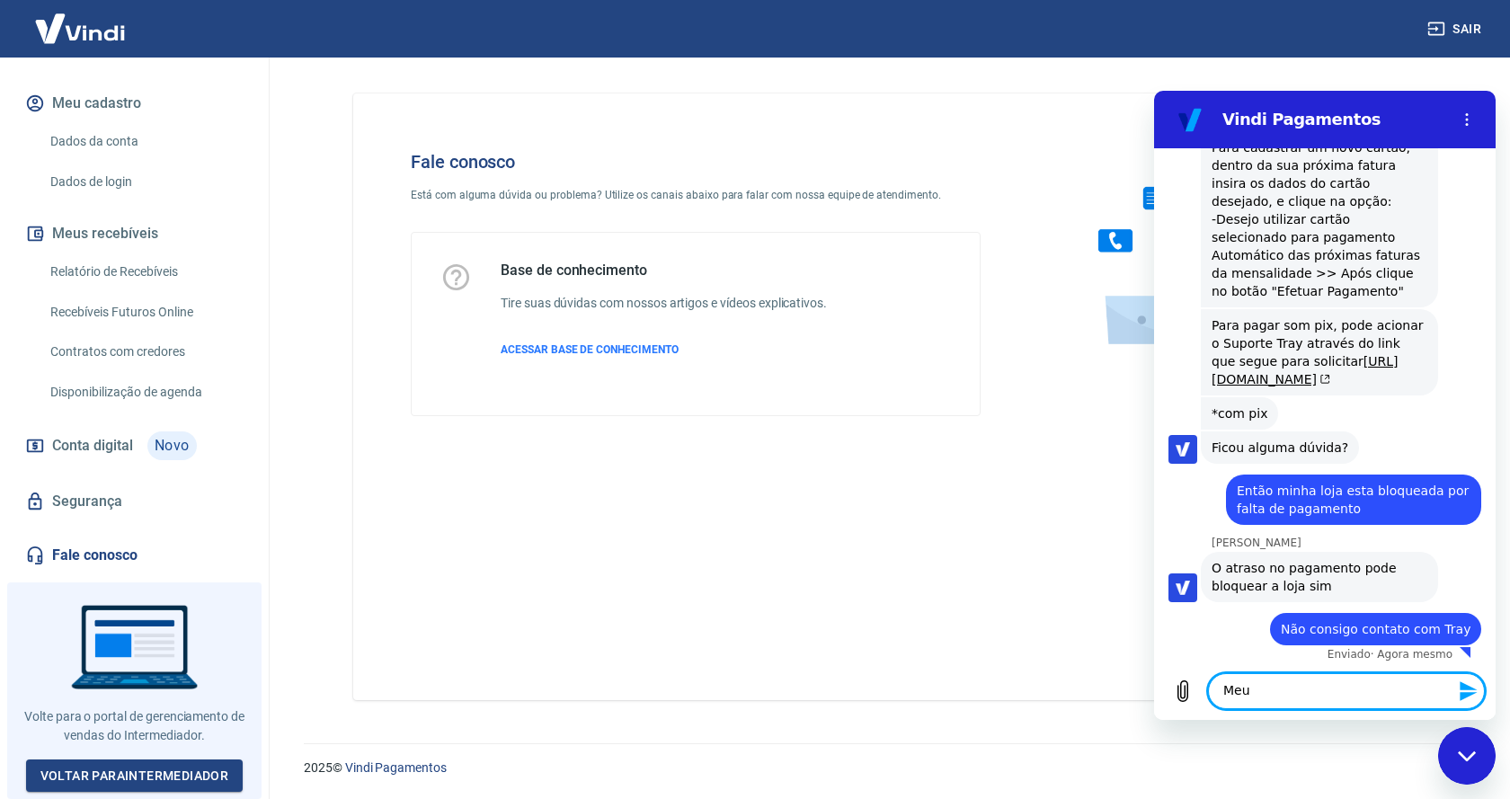
scroll to position [3317, 0]
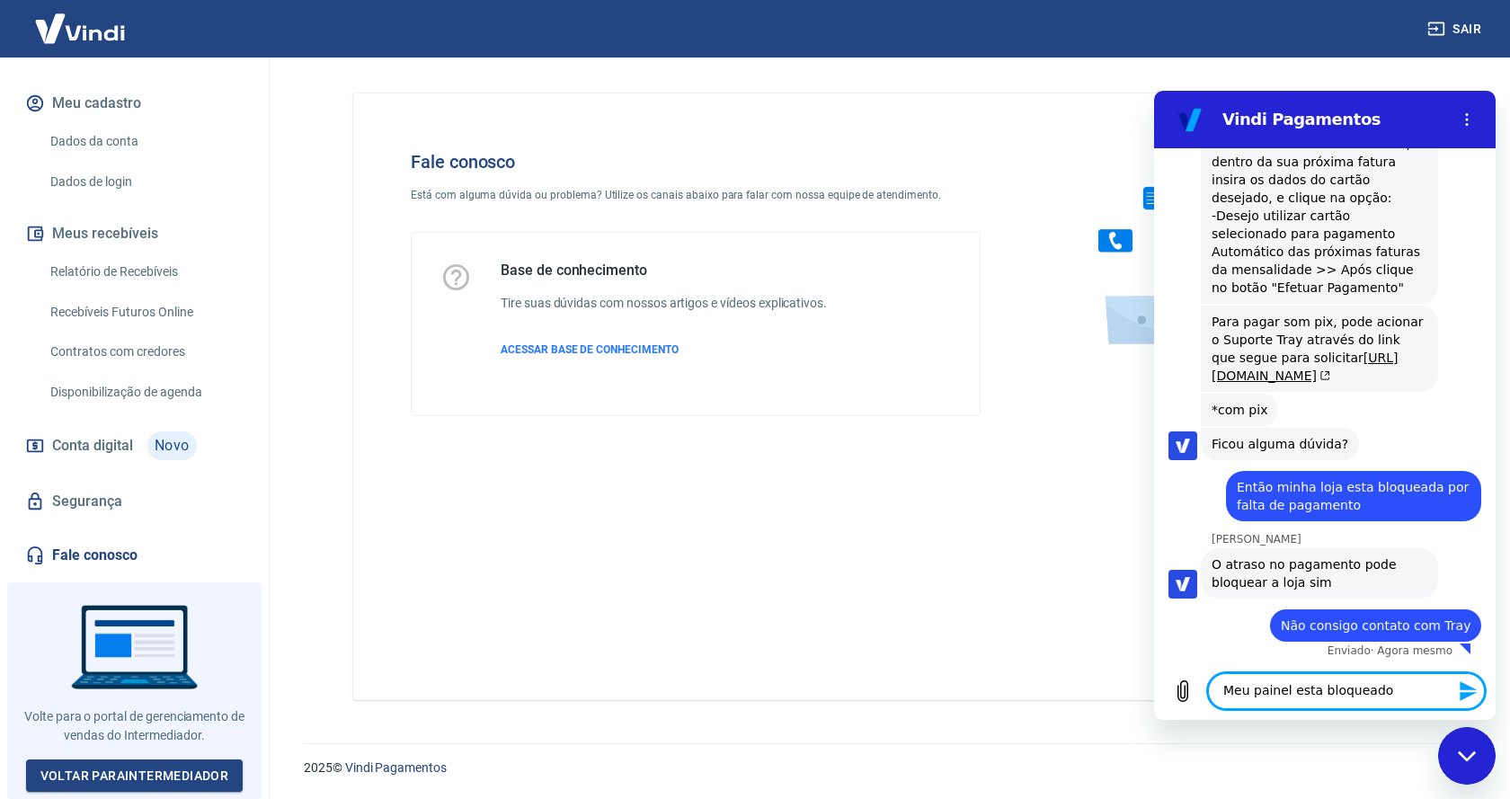
type textarea "Meu painel esta bloqueado"
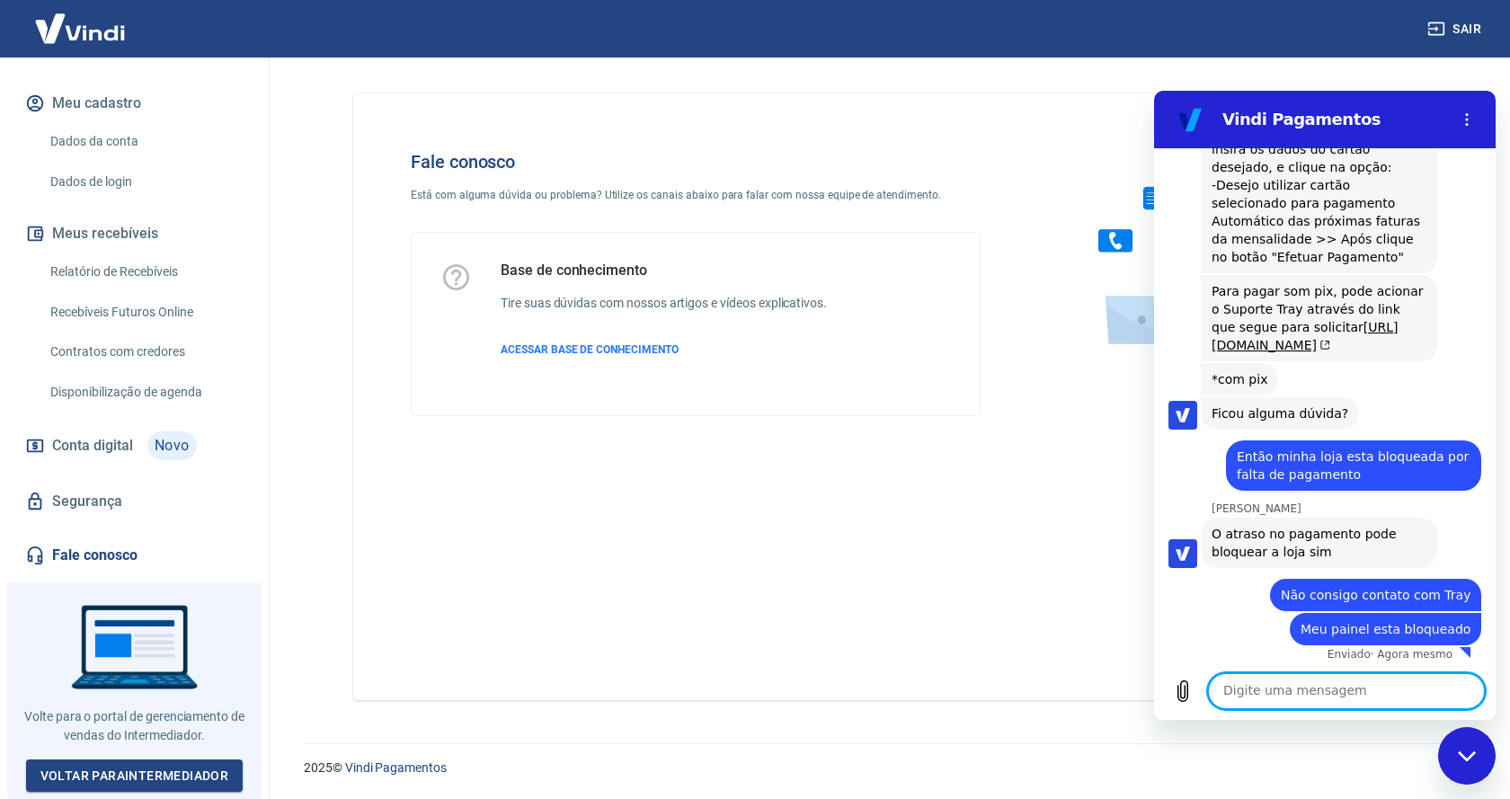
scroll to position [3351, 0]
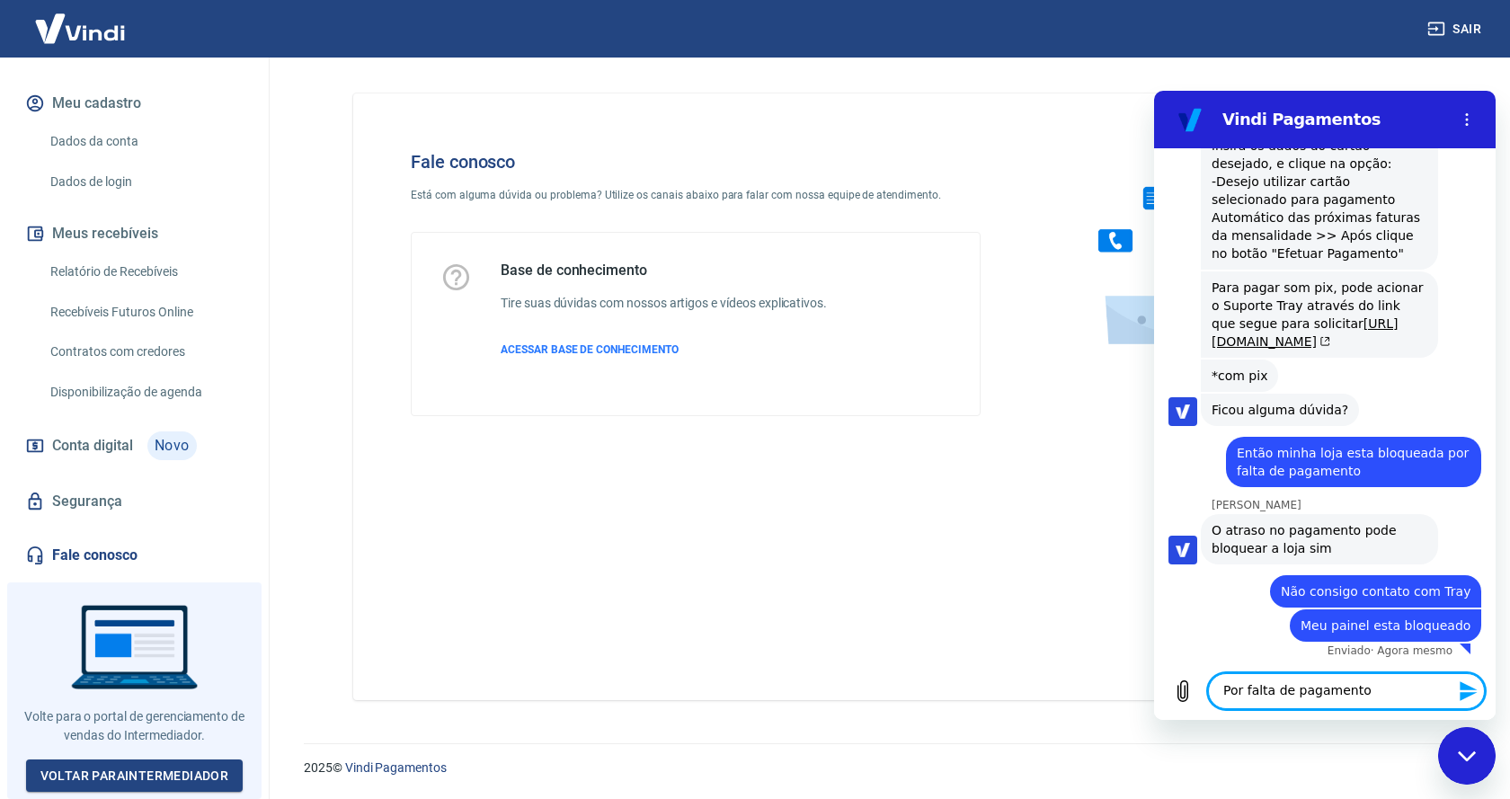
type textarea "Por falta de pagamento"
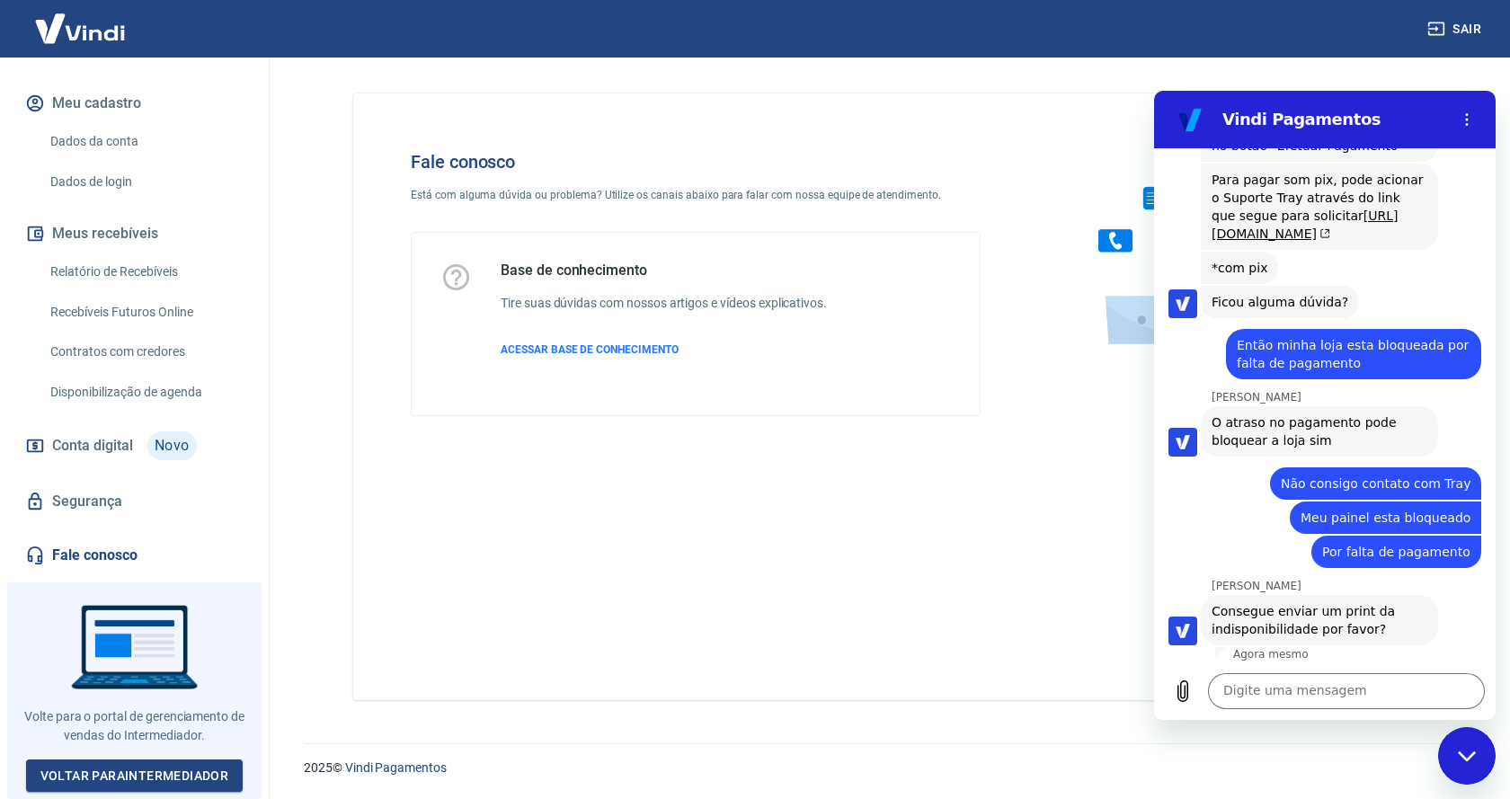
scroll to position [3463, 0]
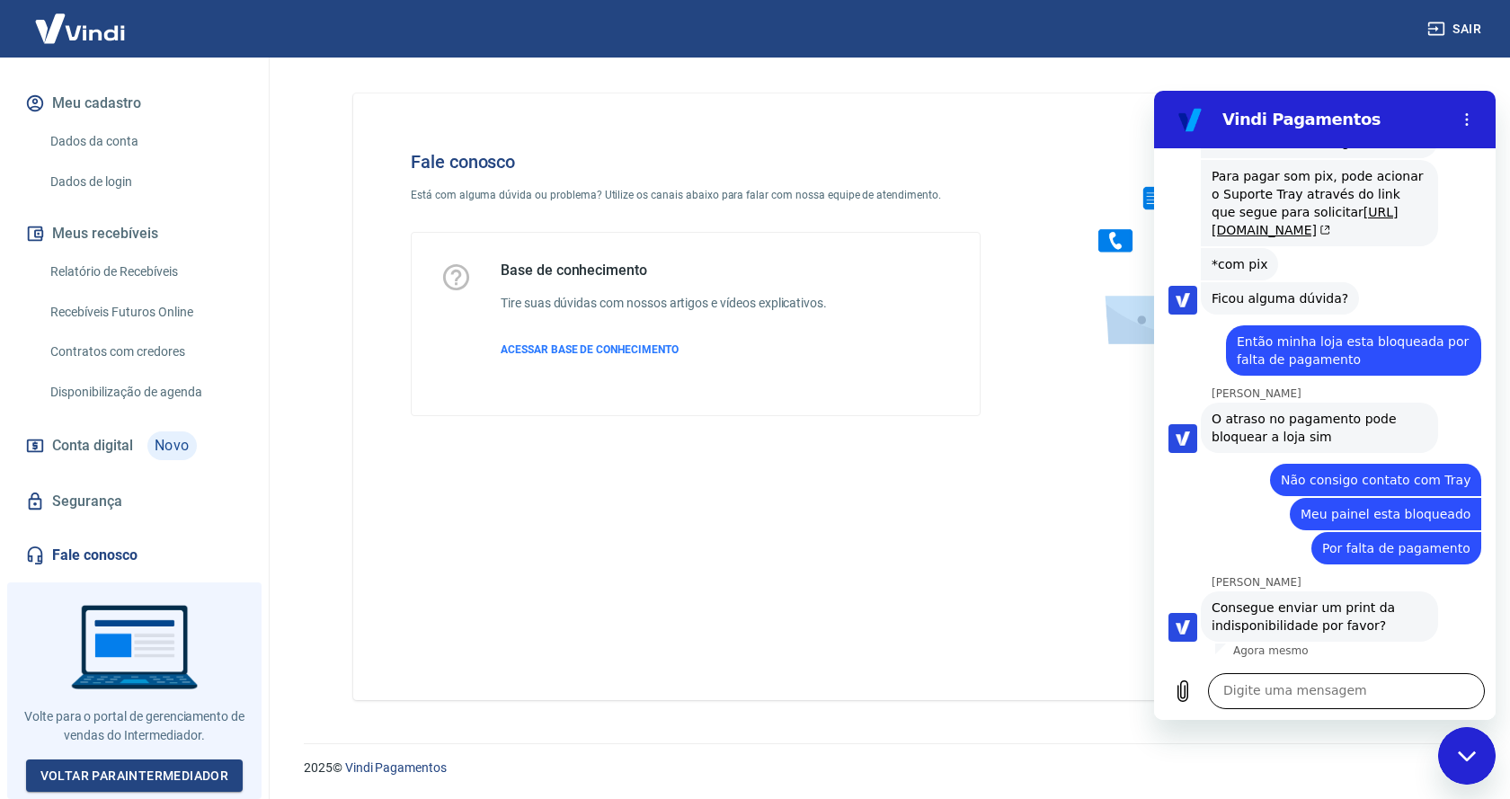
click at [1337, 692] on textarea at bounding box center [1346, 691] width 277 height 36
click at [1347, 696] on textarea at bounding box center [1346, 691] width 277 height 36
click at [1311, 698] on textarea at bounding box center [1346, 691] width 277 height 36
type textarea "Entrei em contato com eles"
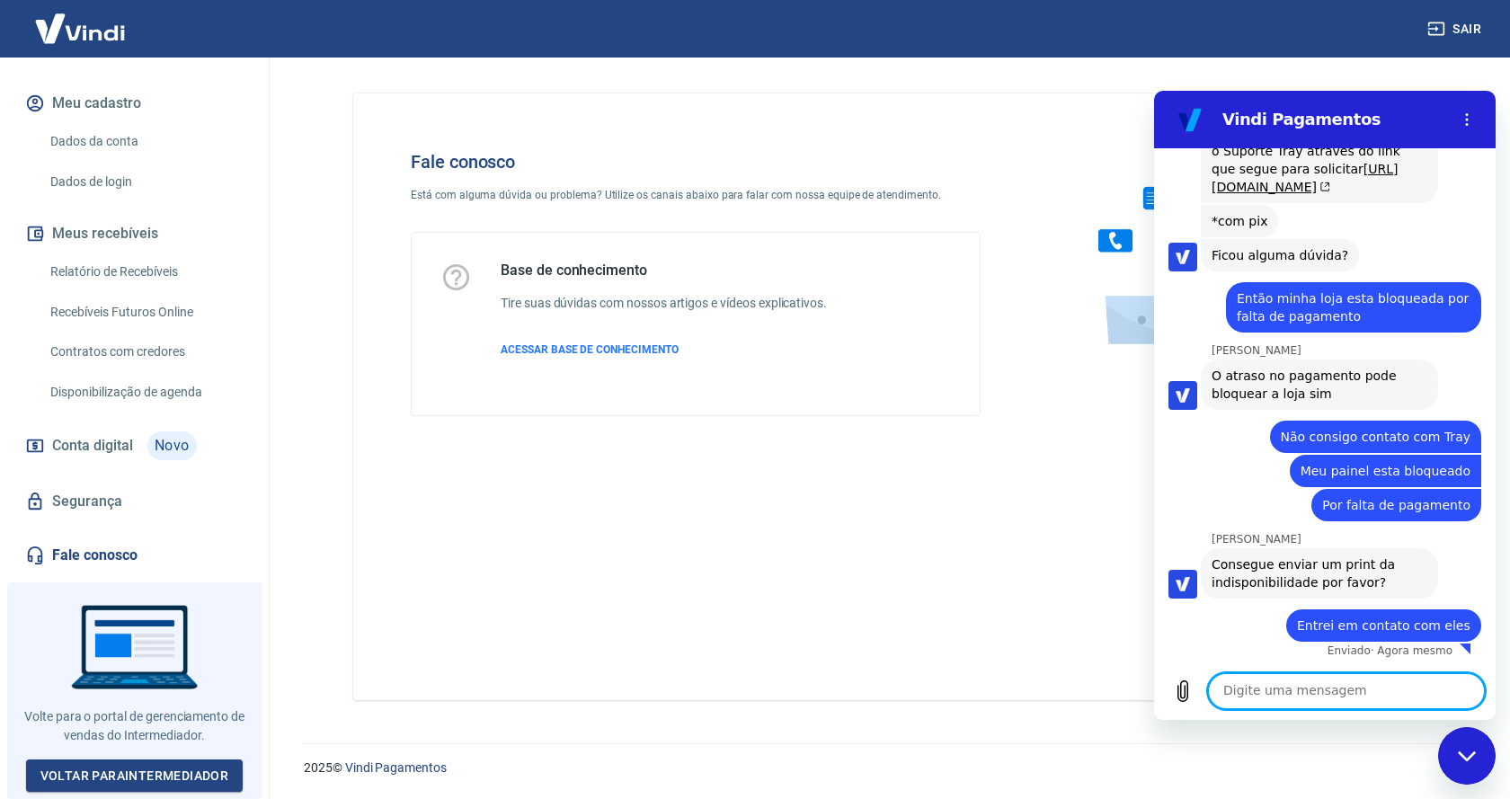
scroll to position [3506, 0]
click at [1293, 692] on textarea at bounding box center [1346, 691] width 277 height 36
type textarea "Eu não consgi"
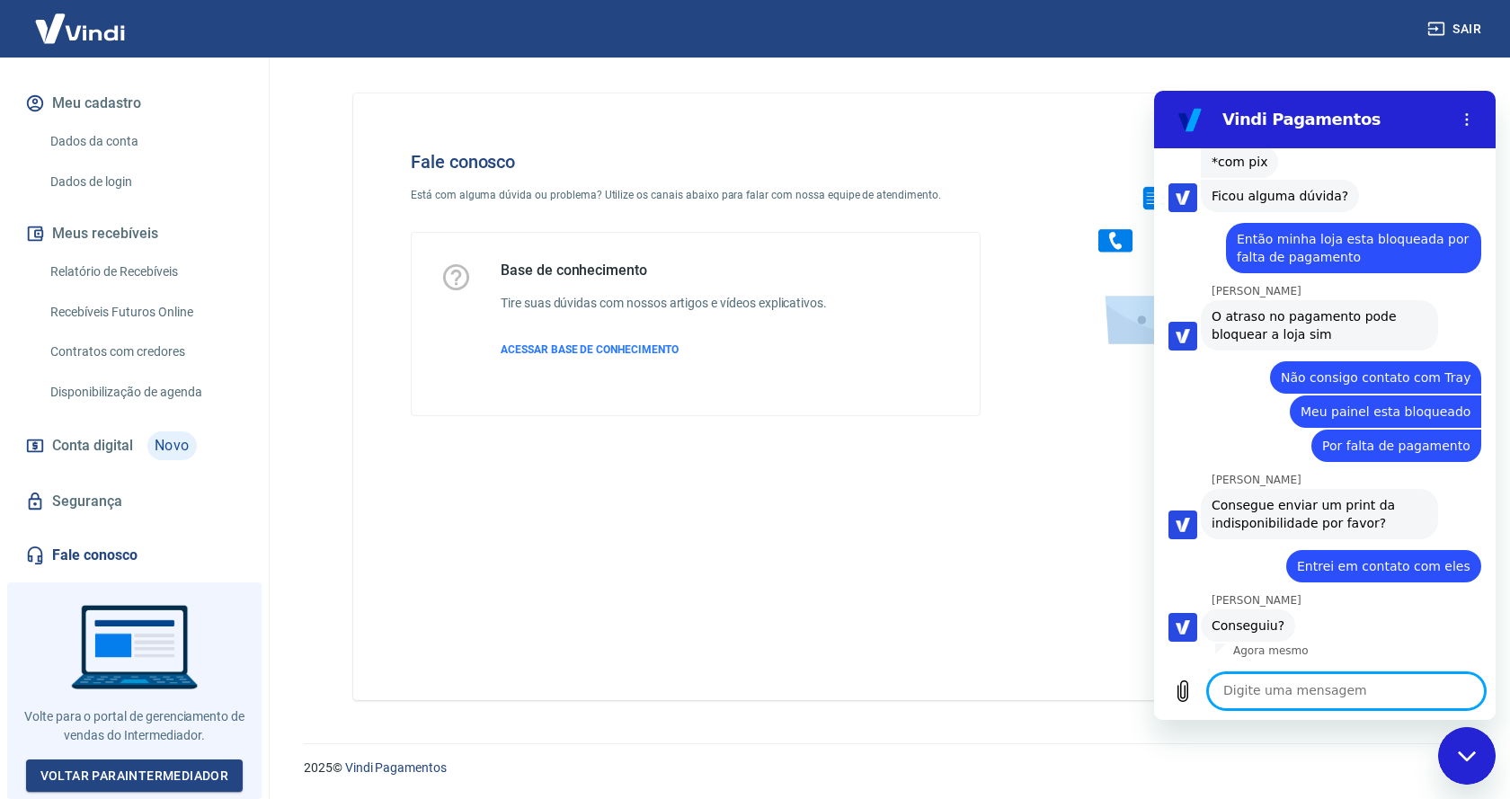
scroll to position [3565, 0]
click at [1305, 693] on textarea at bounding box center [1346, 691] width 277 height 36
click at [1182, 687] on icon "Carregar arquivo" at bounding box center [1183, 691] width 22 height 22
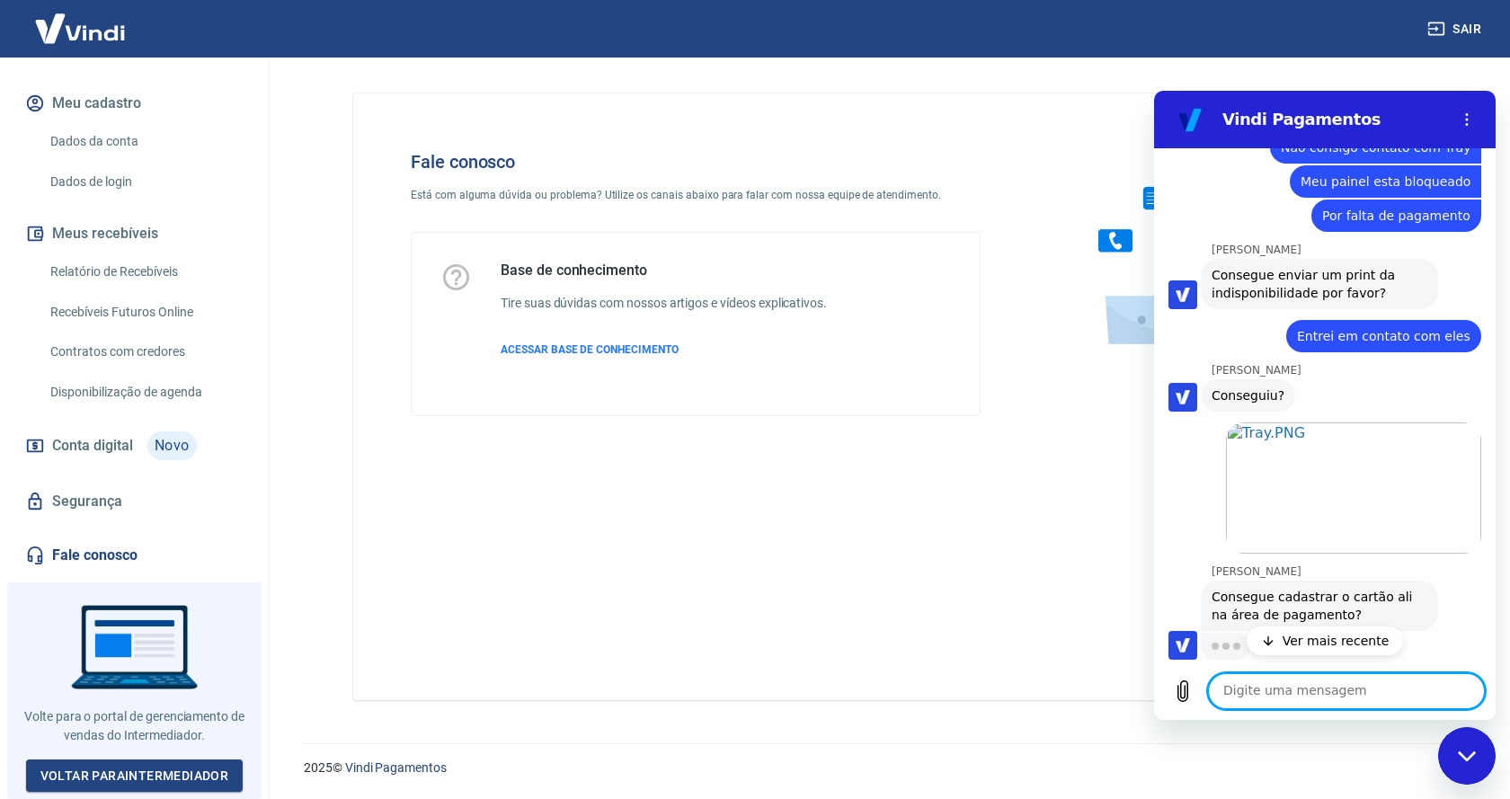
scroll to position [3793, 0]
click at [1326, 686] on textarea at bounding box center [1346, 691] width 277 height 36
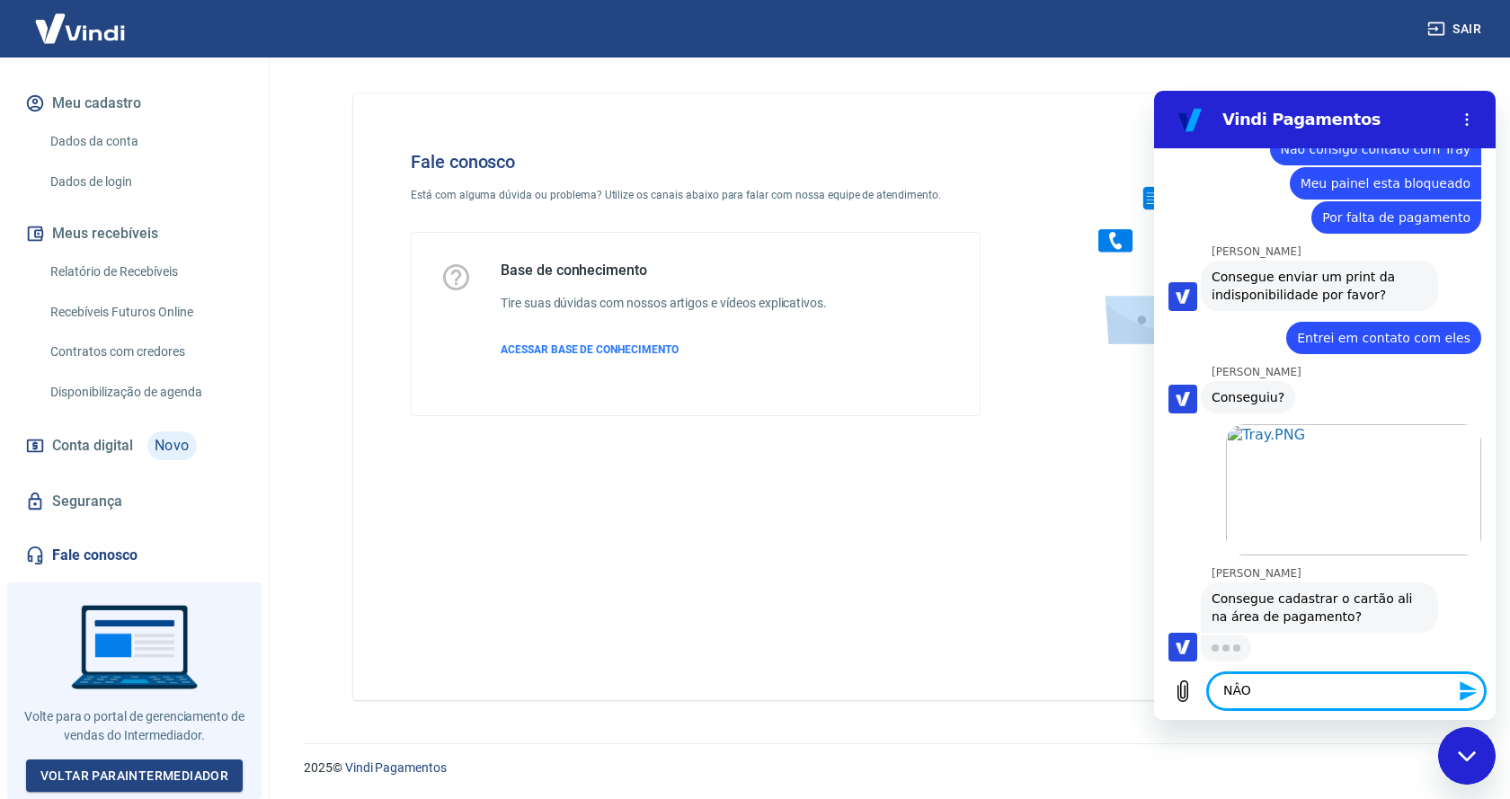
type textarea "NÂO"
type textarea "N"
type textarea "Nossa"
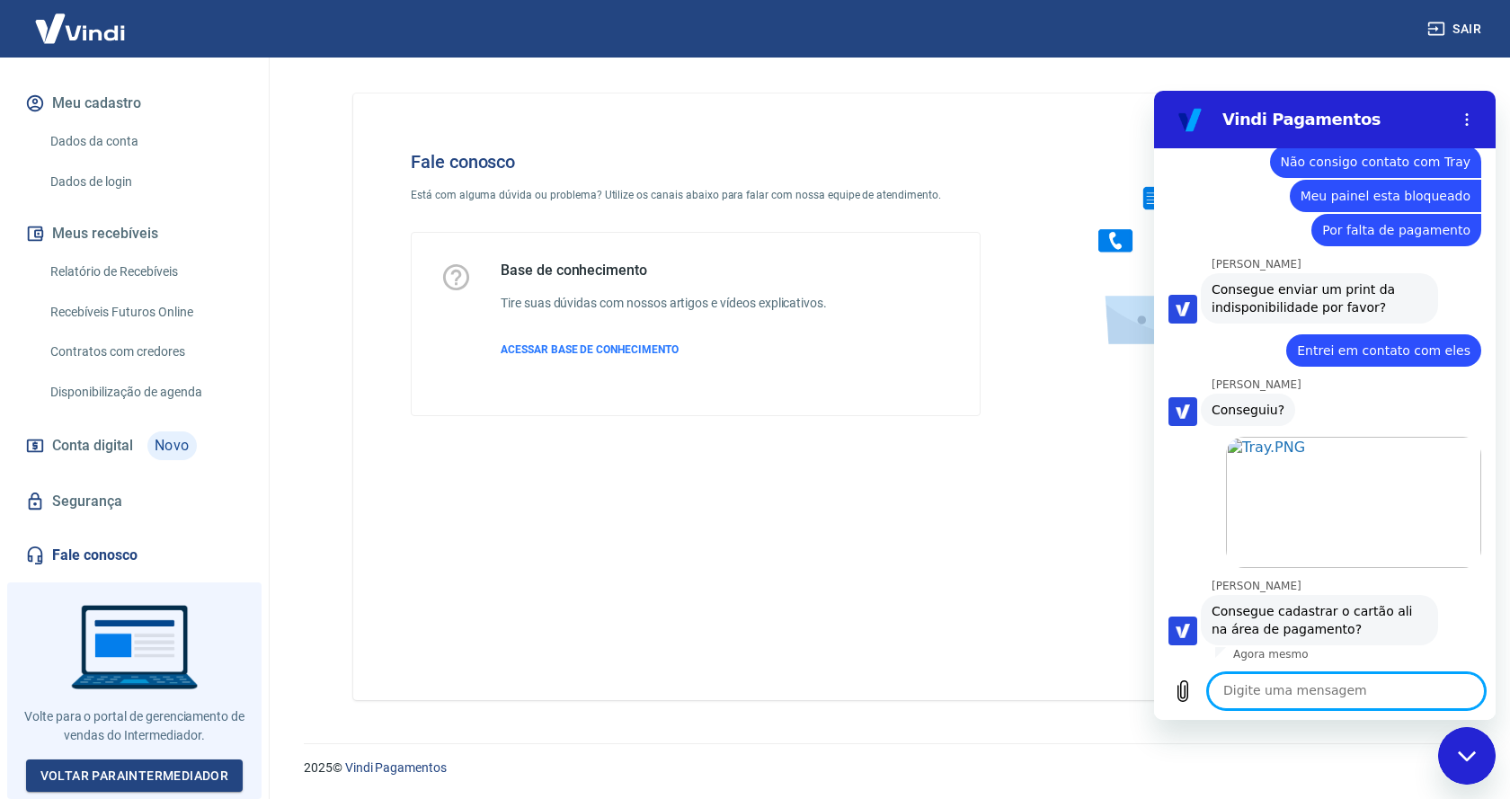
scroll to position [3784, 0]
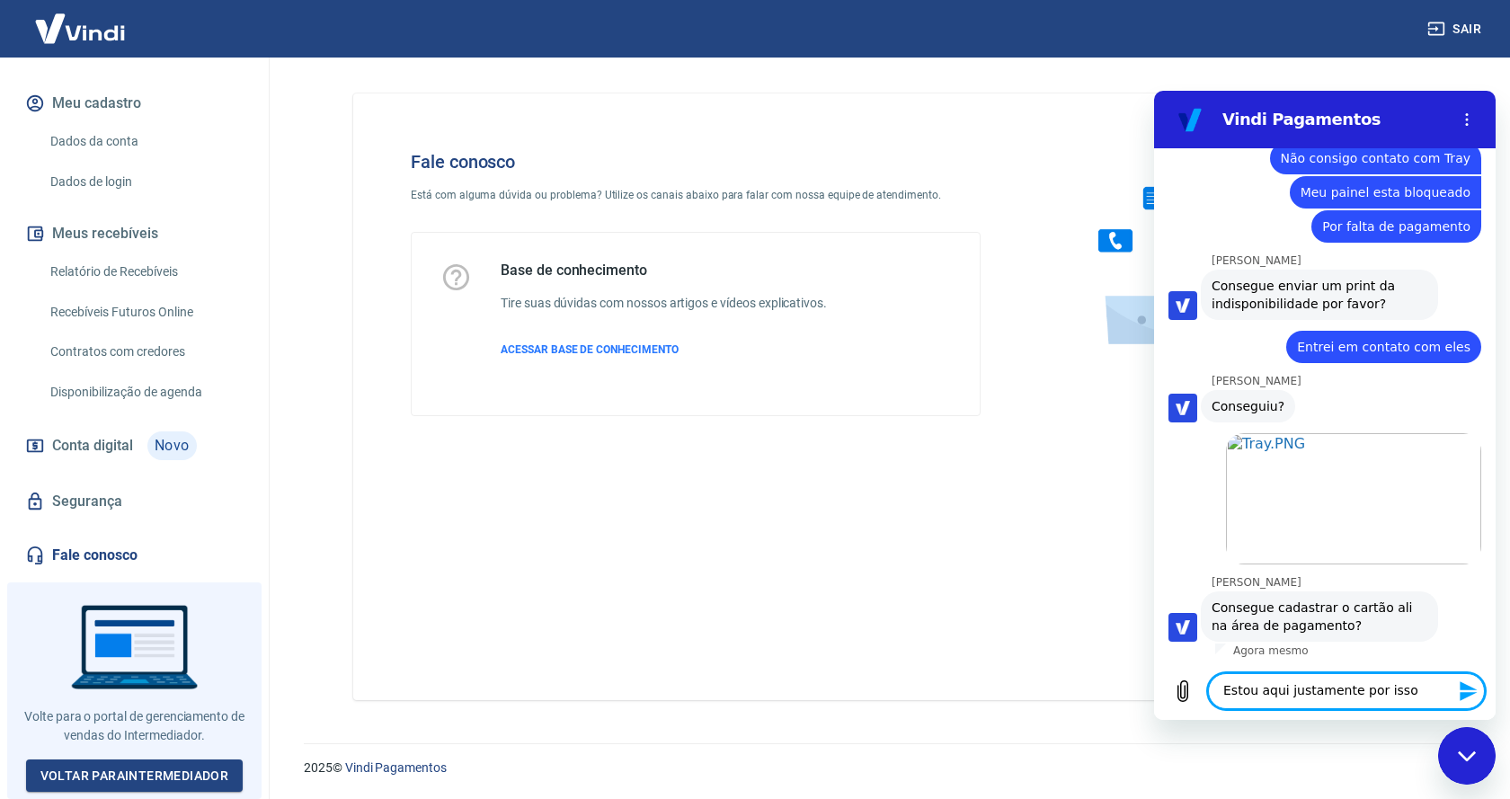
type textarea "Estou aqui justamente por isso"
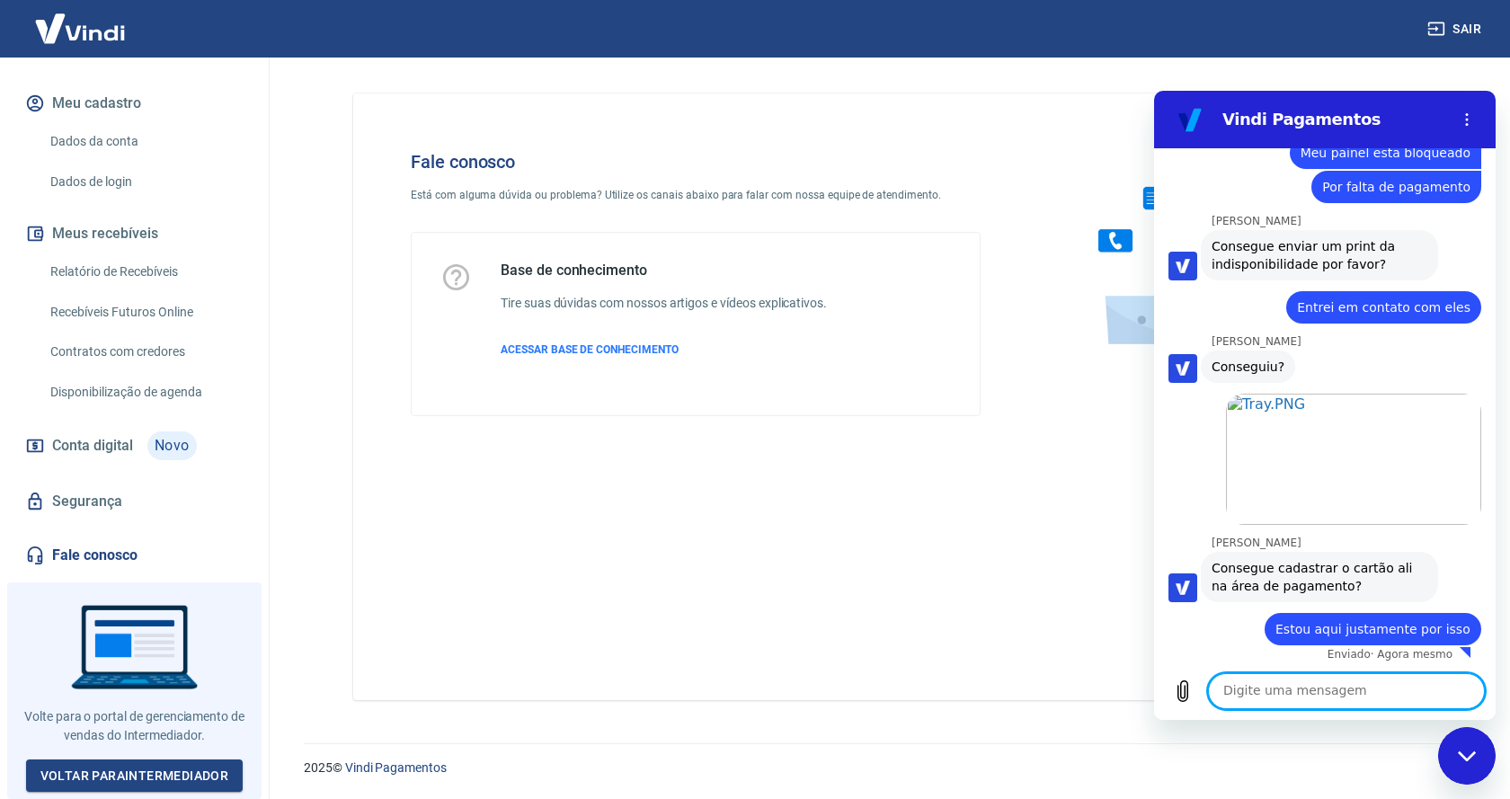
type textarea "N"
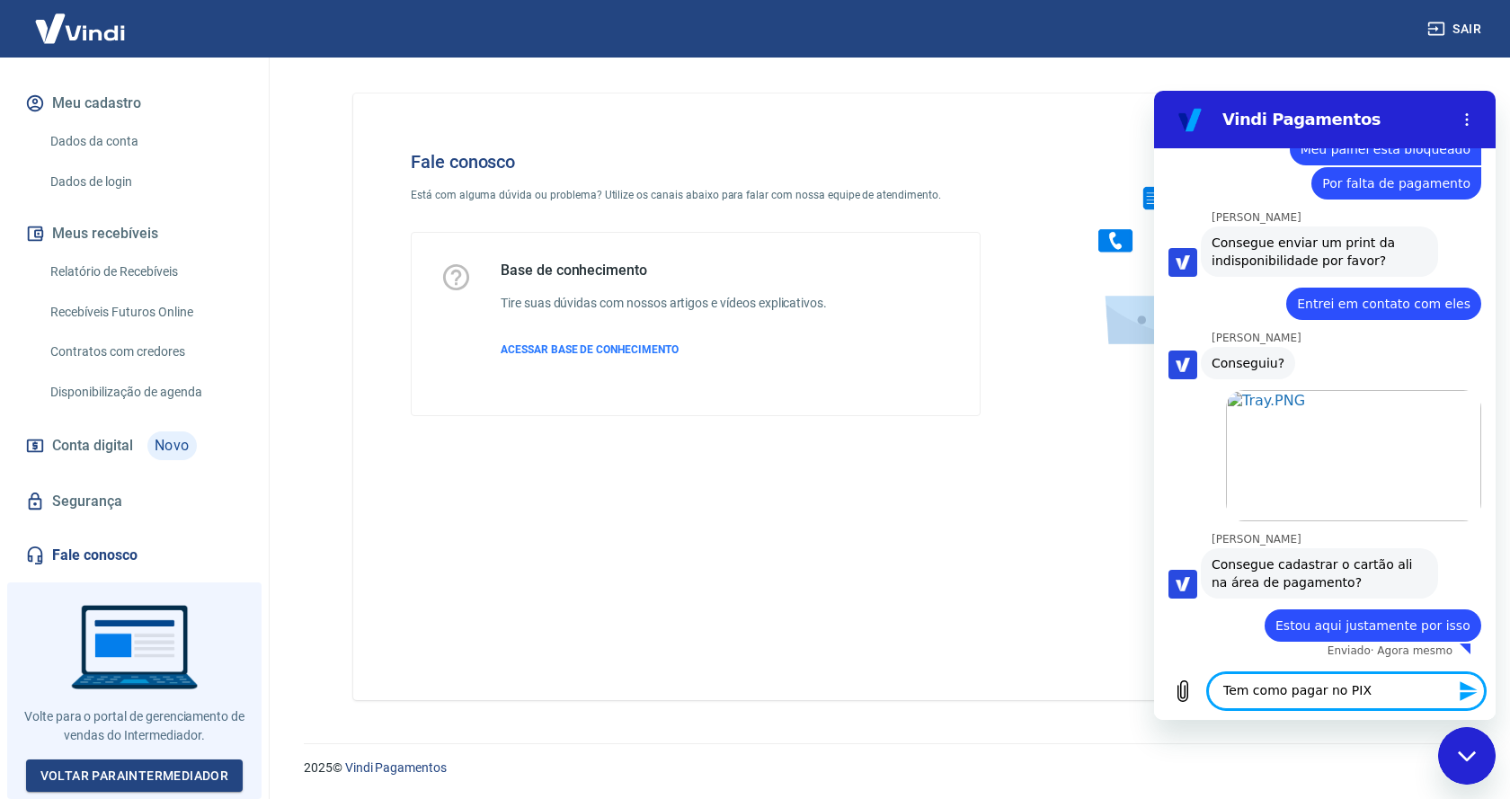
type textarea "Tem como pagar no PIX"
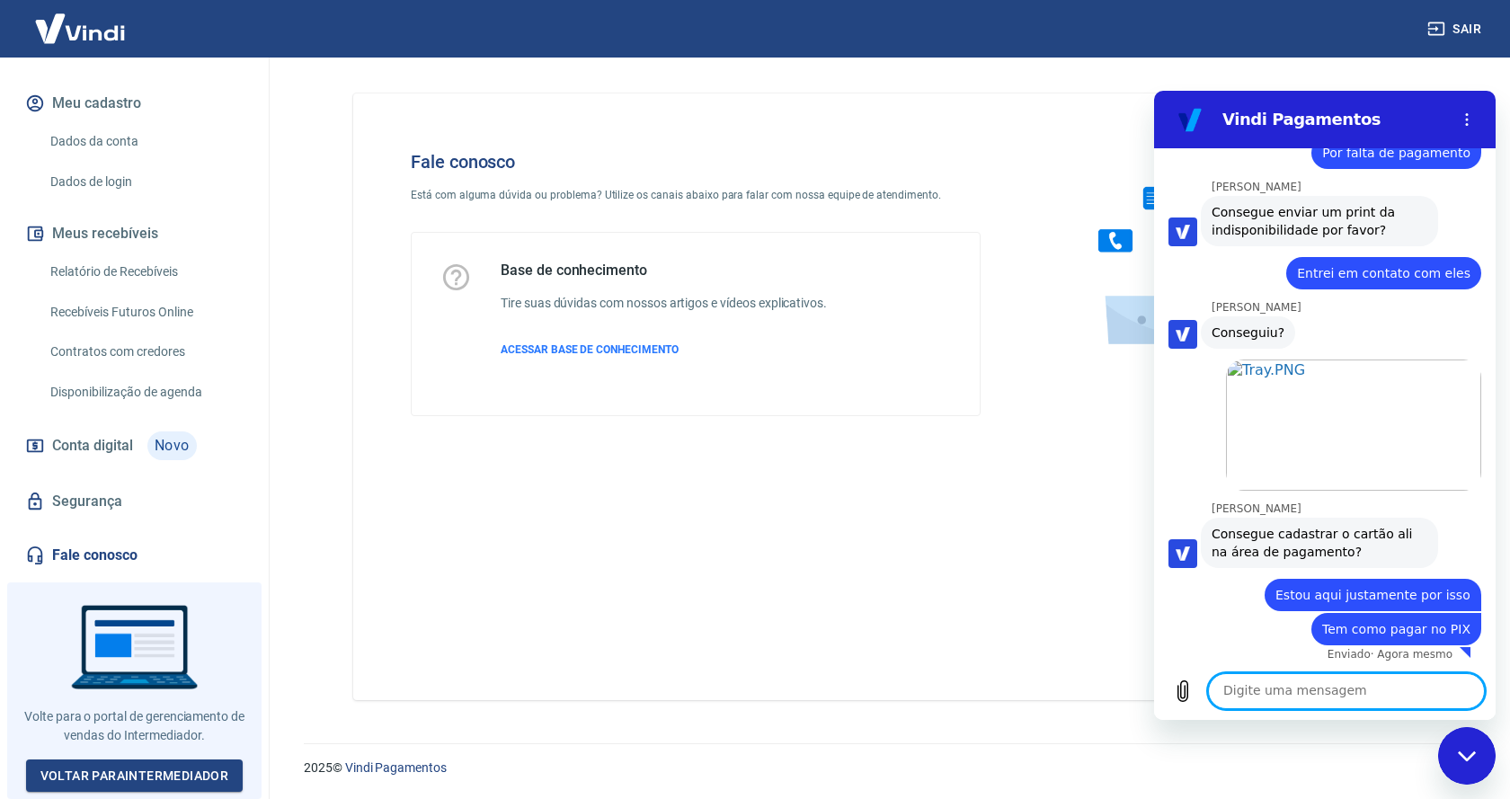
scroll to position [3862, 0]
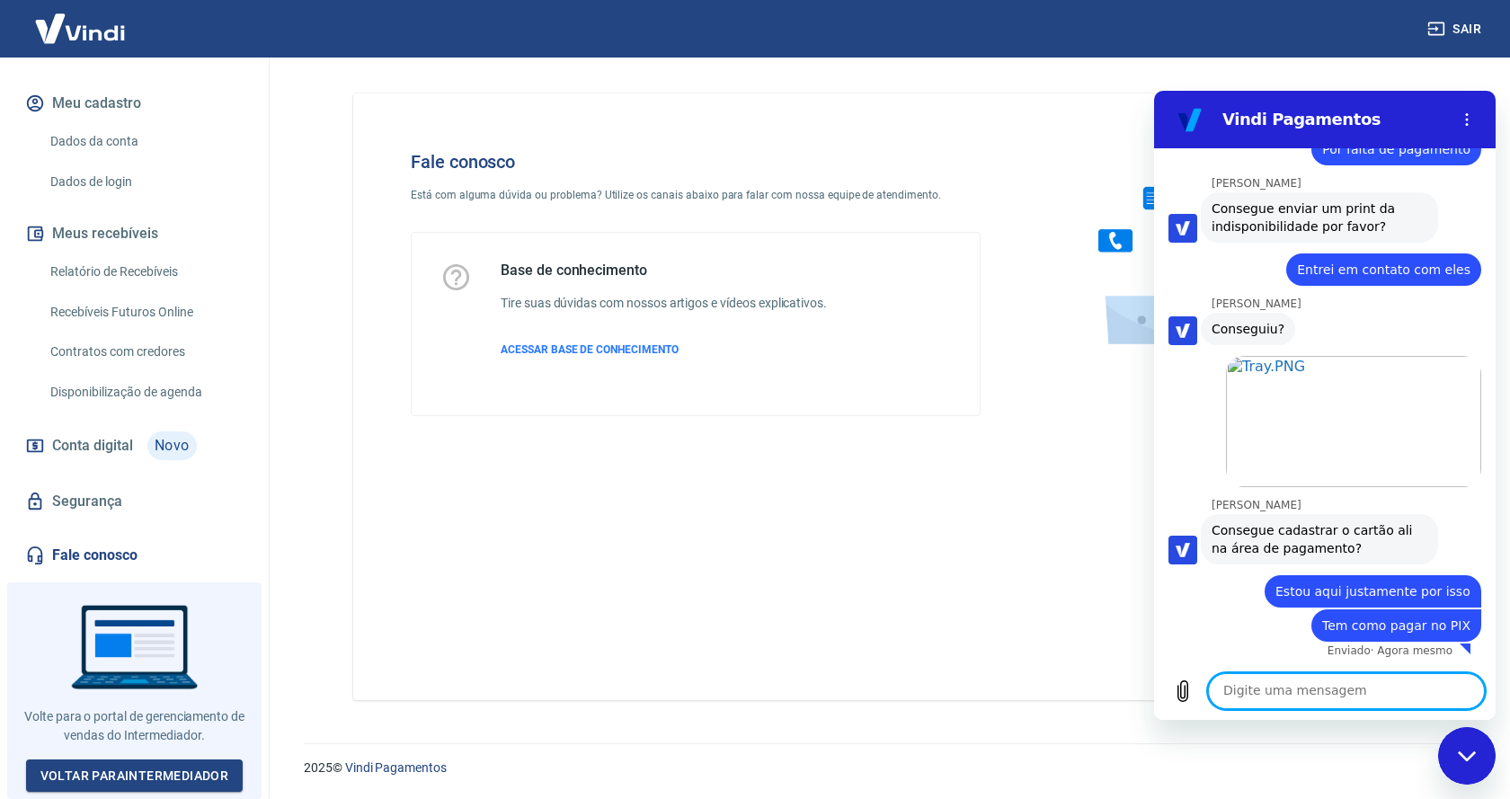
click at [1325, 693] on textarea at bounding box center [1346, 691] width 277 height 36
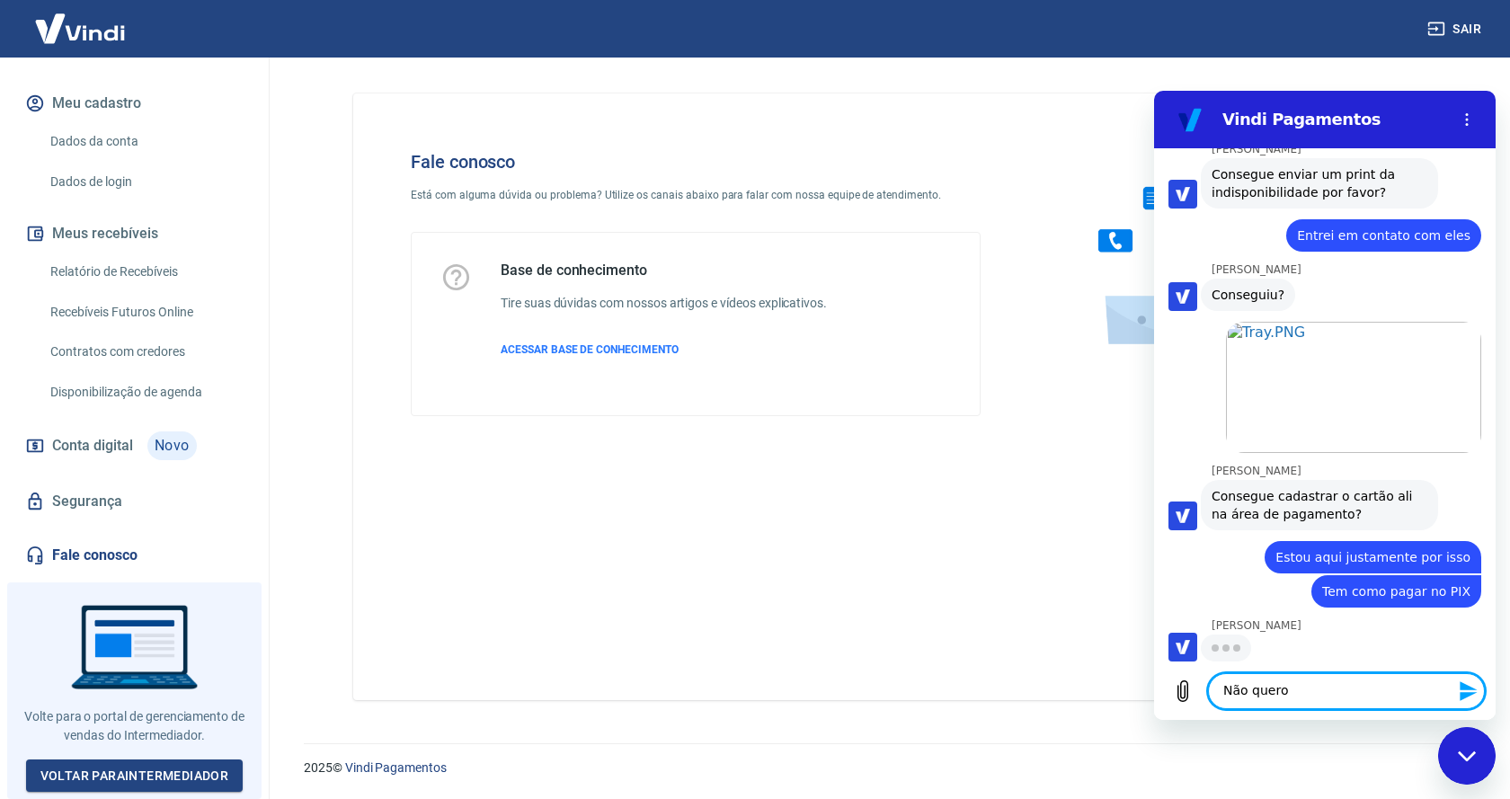
type textarea "Não quero"
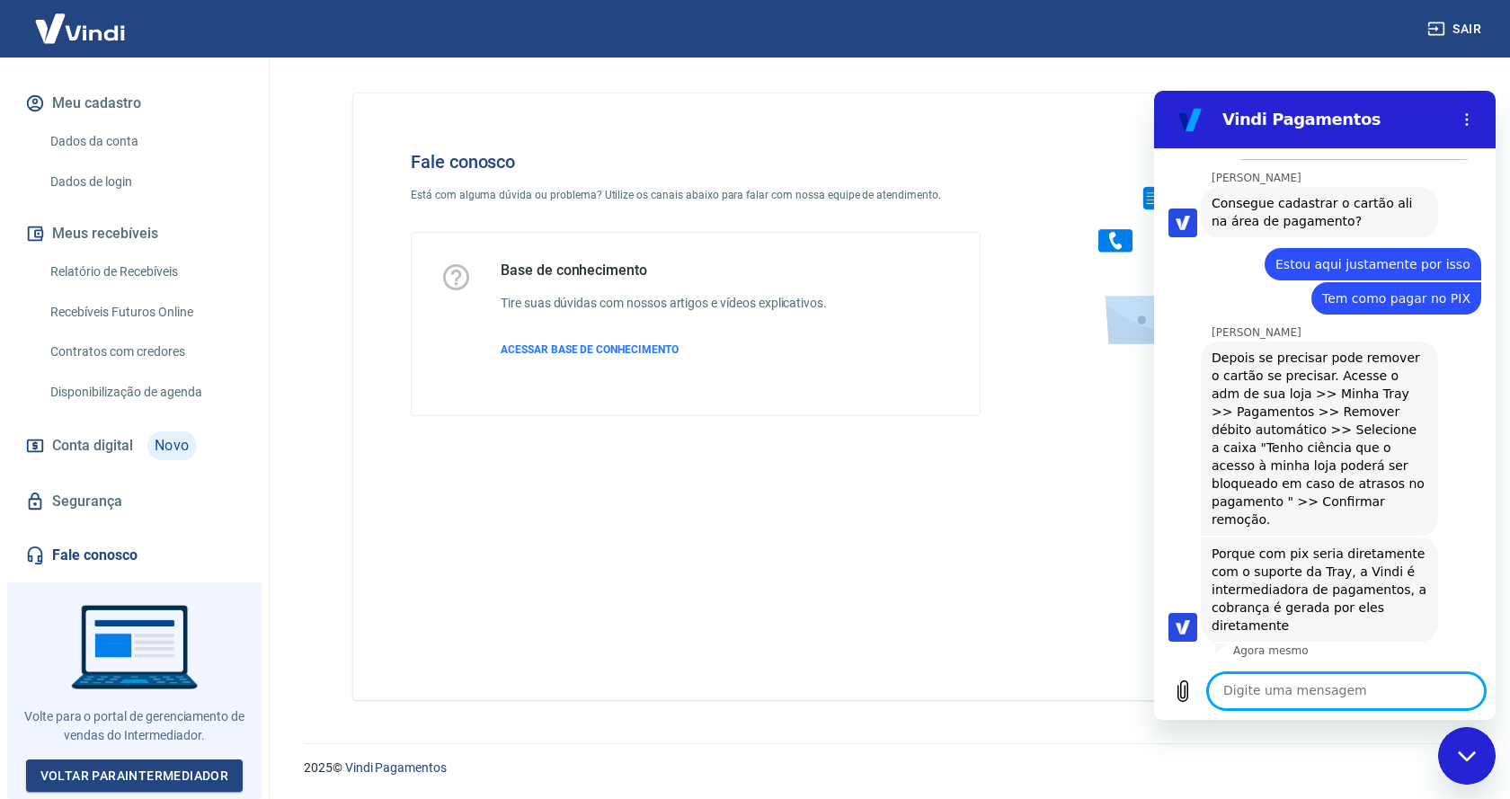
scroll to position [4171, 0]
click at [1320, 691] on textarea at bounding box center [1346, 691] width 277 height 36
type textarea "Entendi"
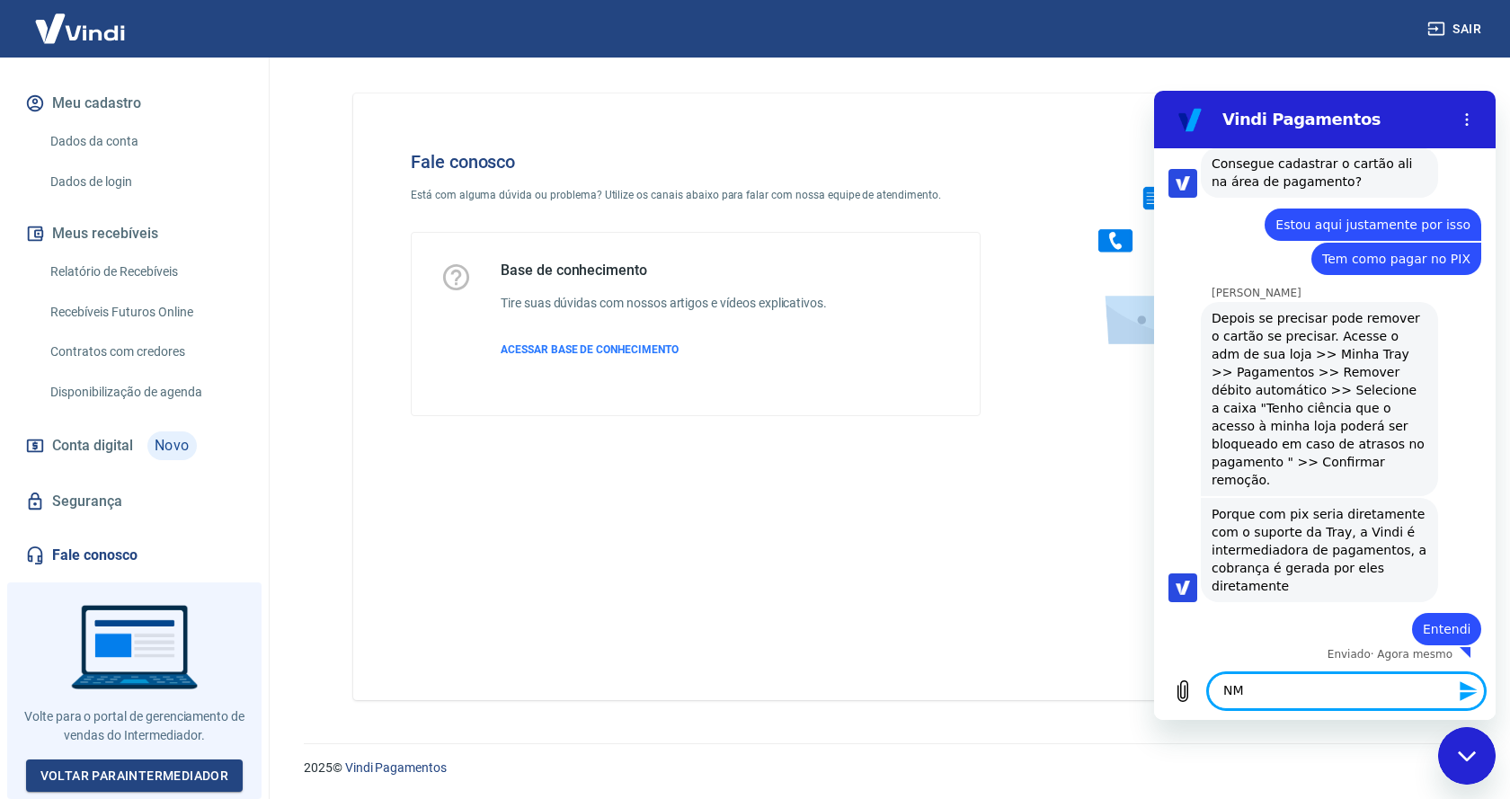
scroll to position [4214, 0]
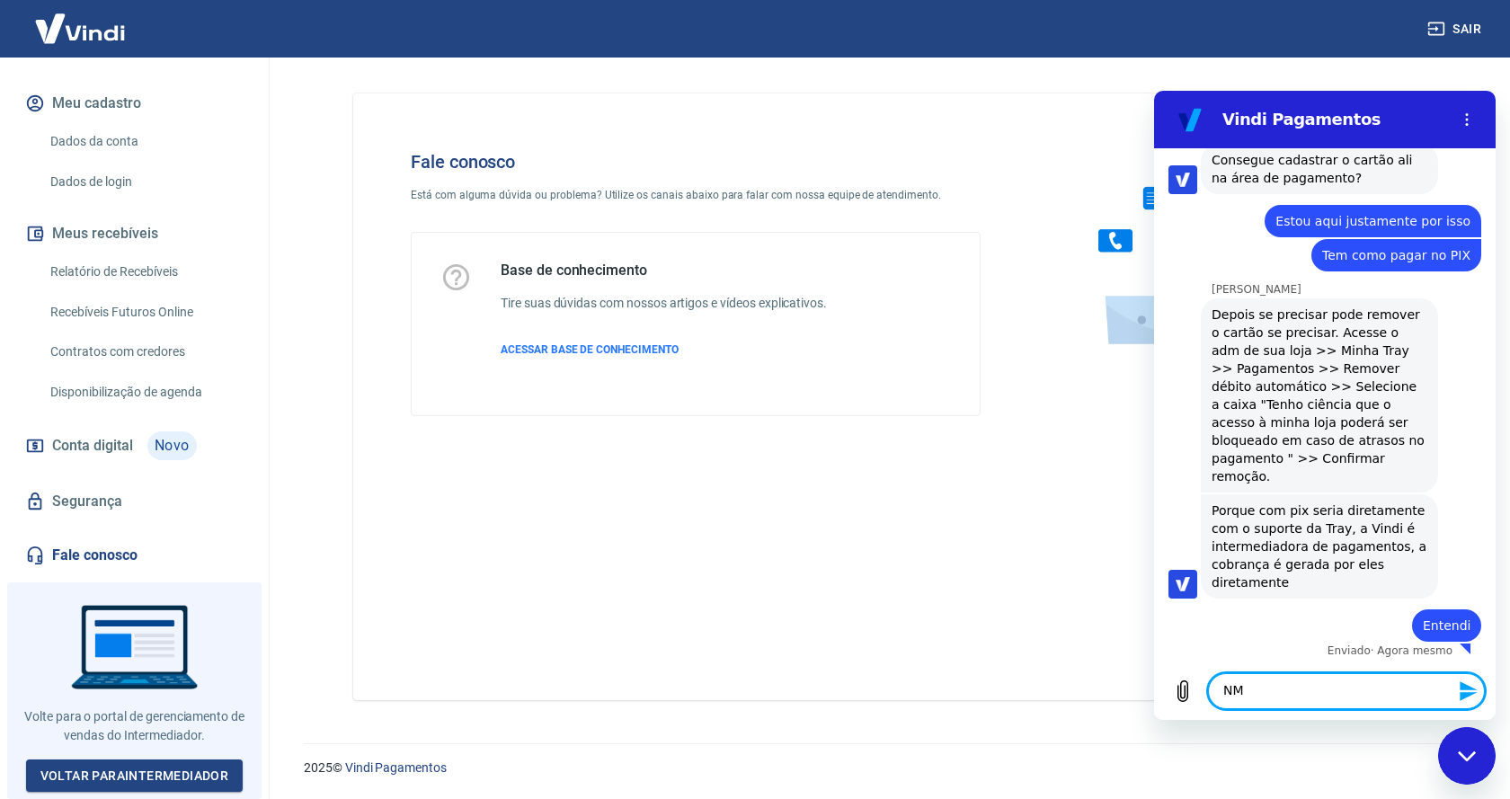
type textarea "N"
click at [1327, 691] on textarea "No caso não consgigo contato" at bounding box center [1346, 691] width 277 height 36
click at [1428, 696] on textarea "No caso não consigo contato" at bounding box center [1346, 691] width 277 height 36
type textarea "No caso não consigo contato eles"
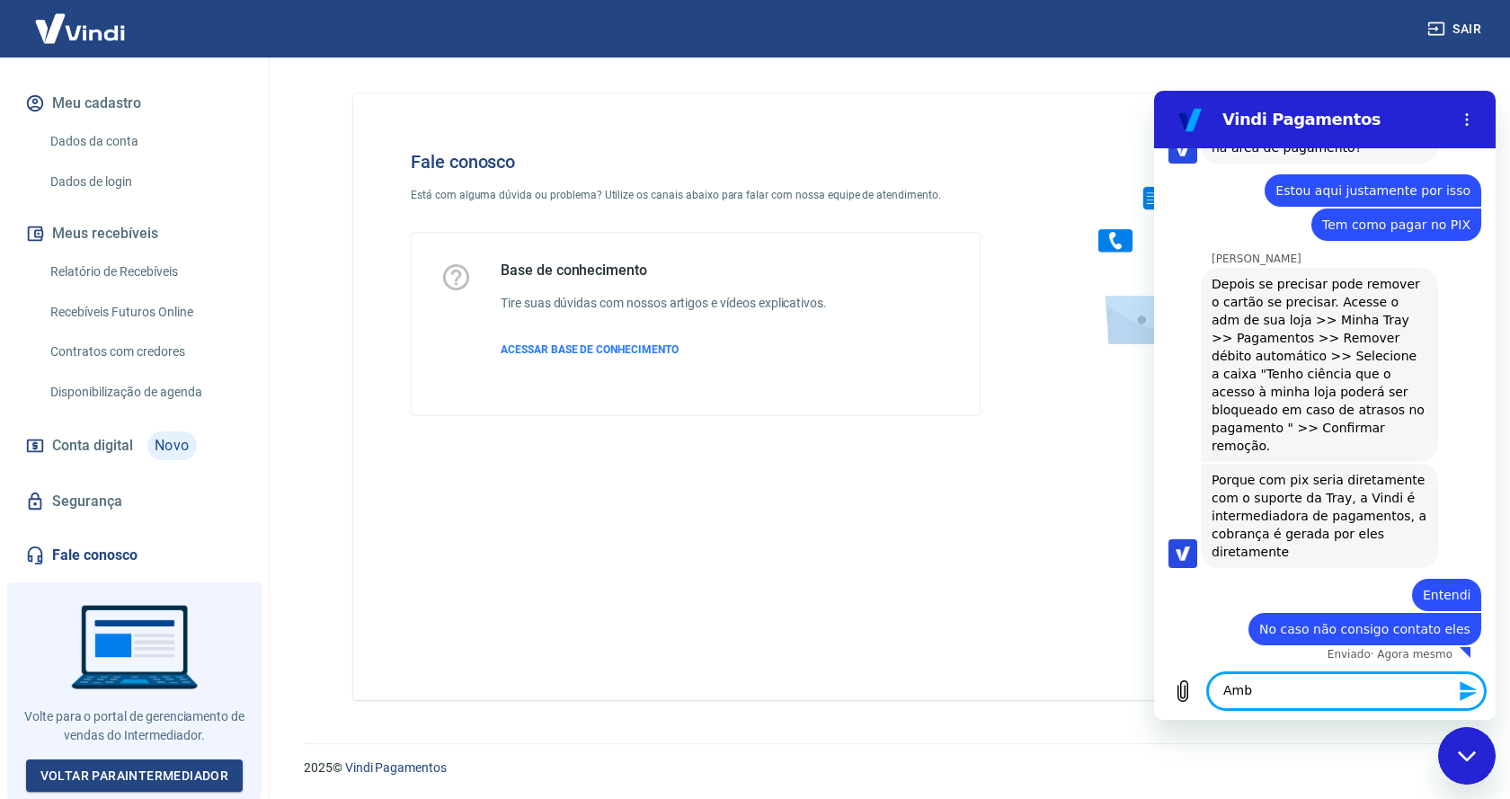
scroll to position [4248, 0]
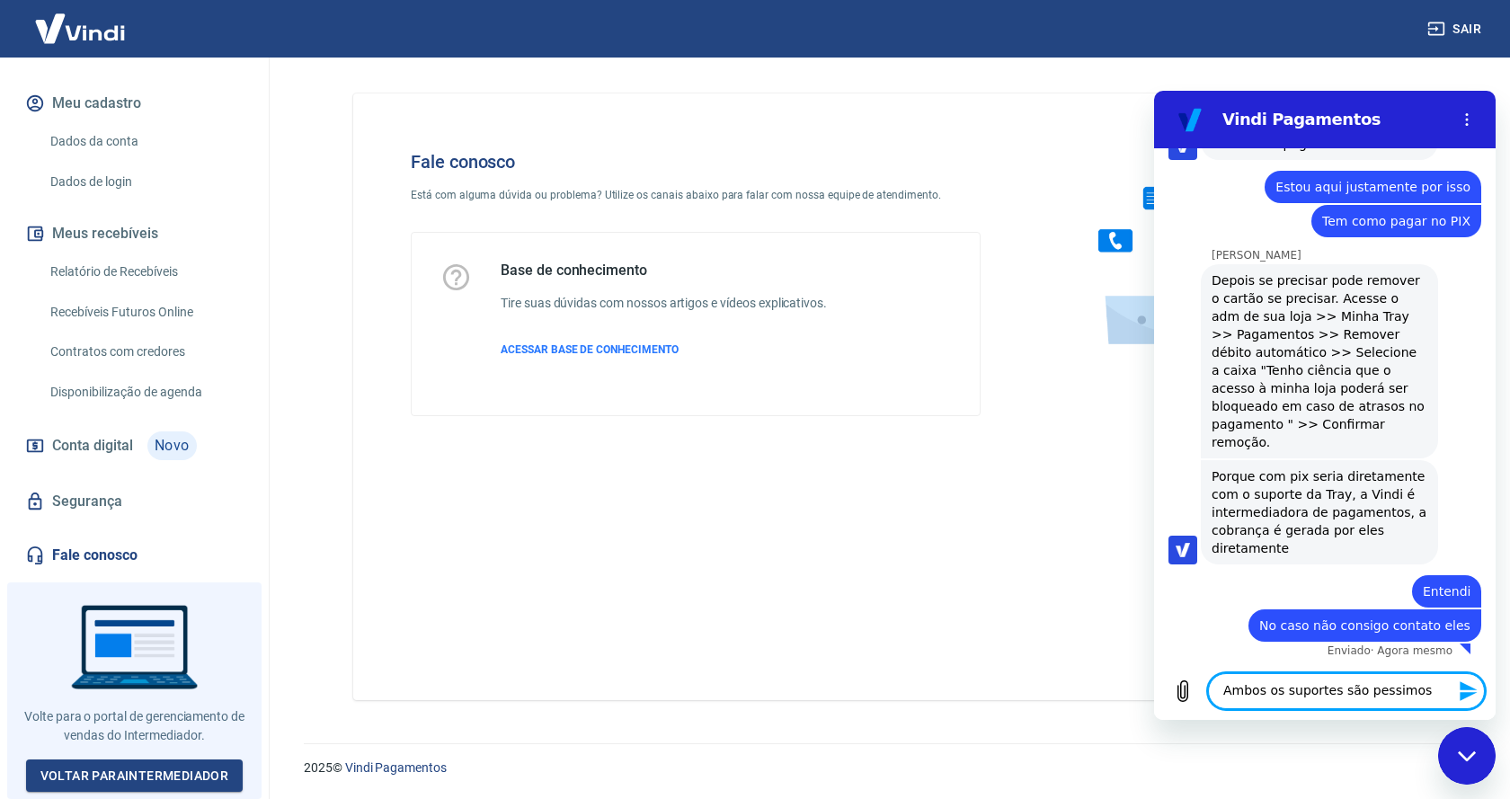
type textarea "Ambos os suportes são péssimos"
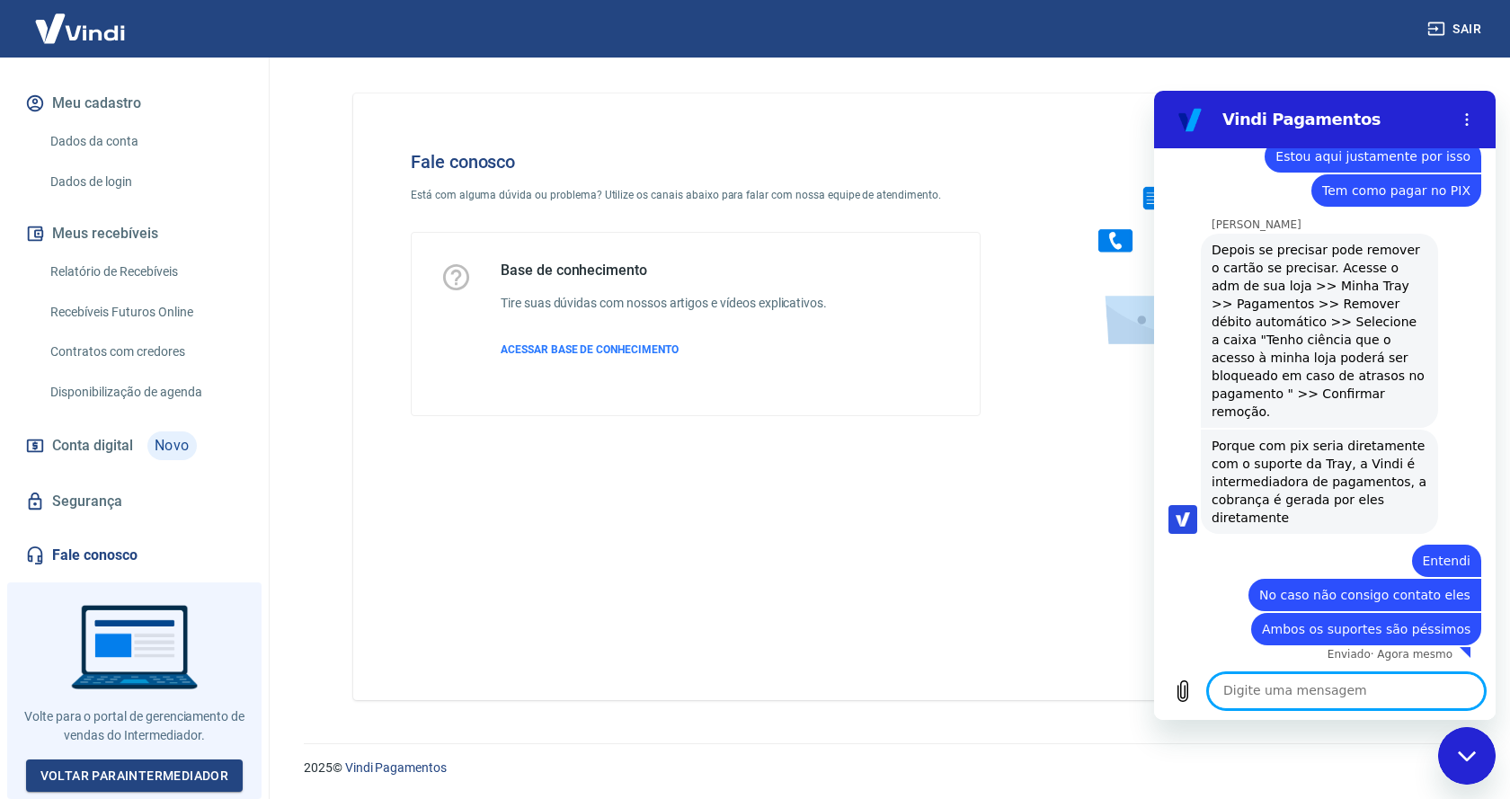
scroll to position [4282, 0]
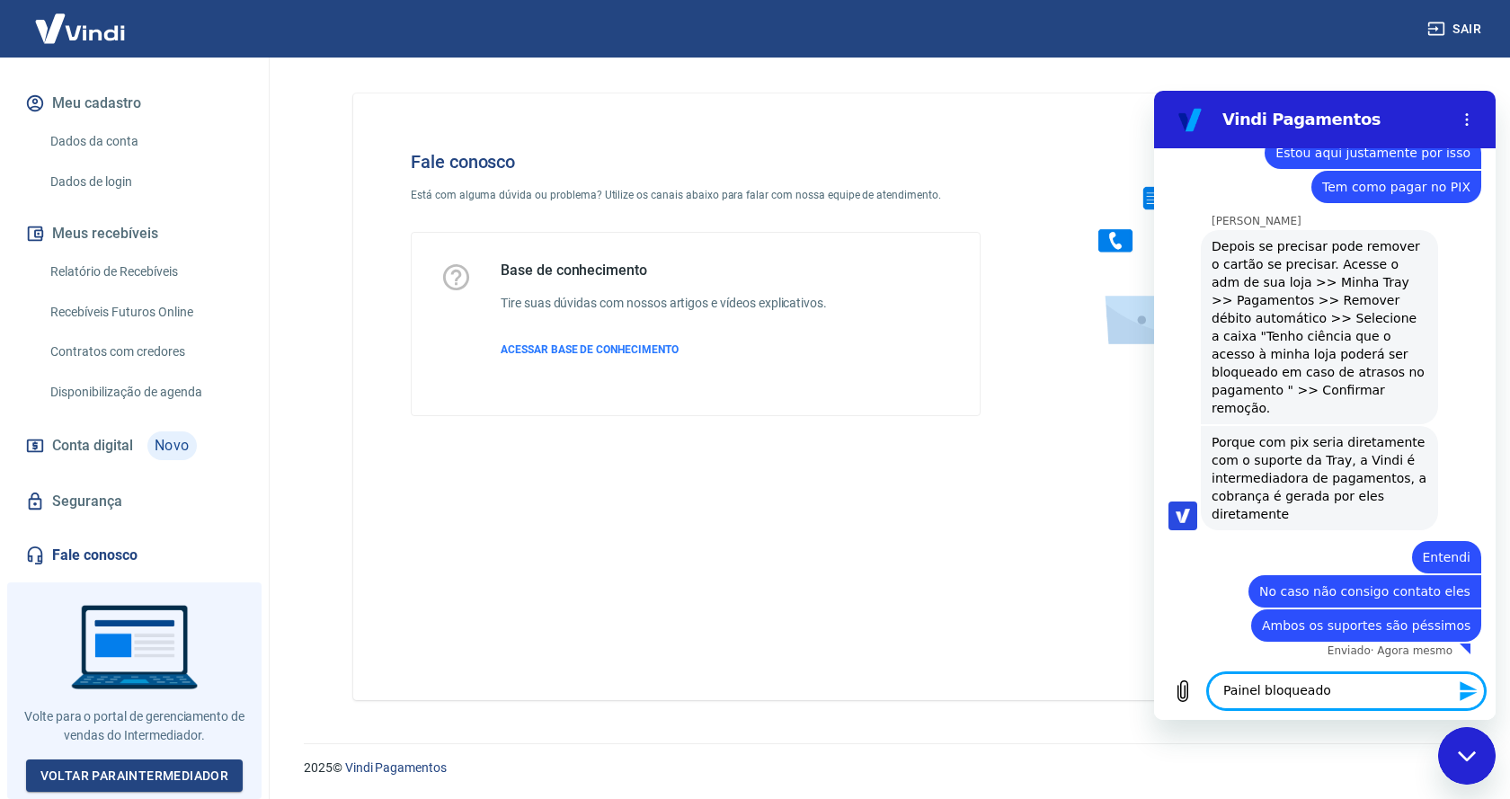
type textarea "Painel bloqueado"
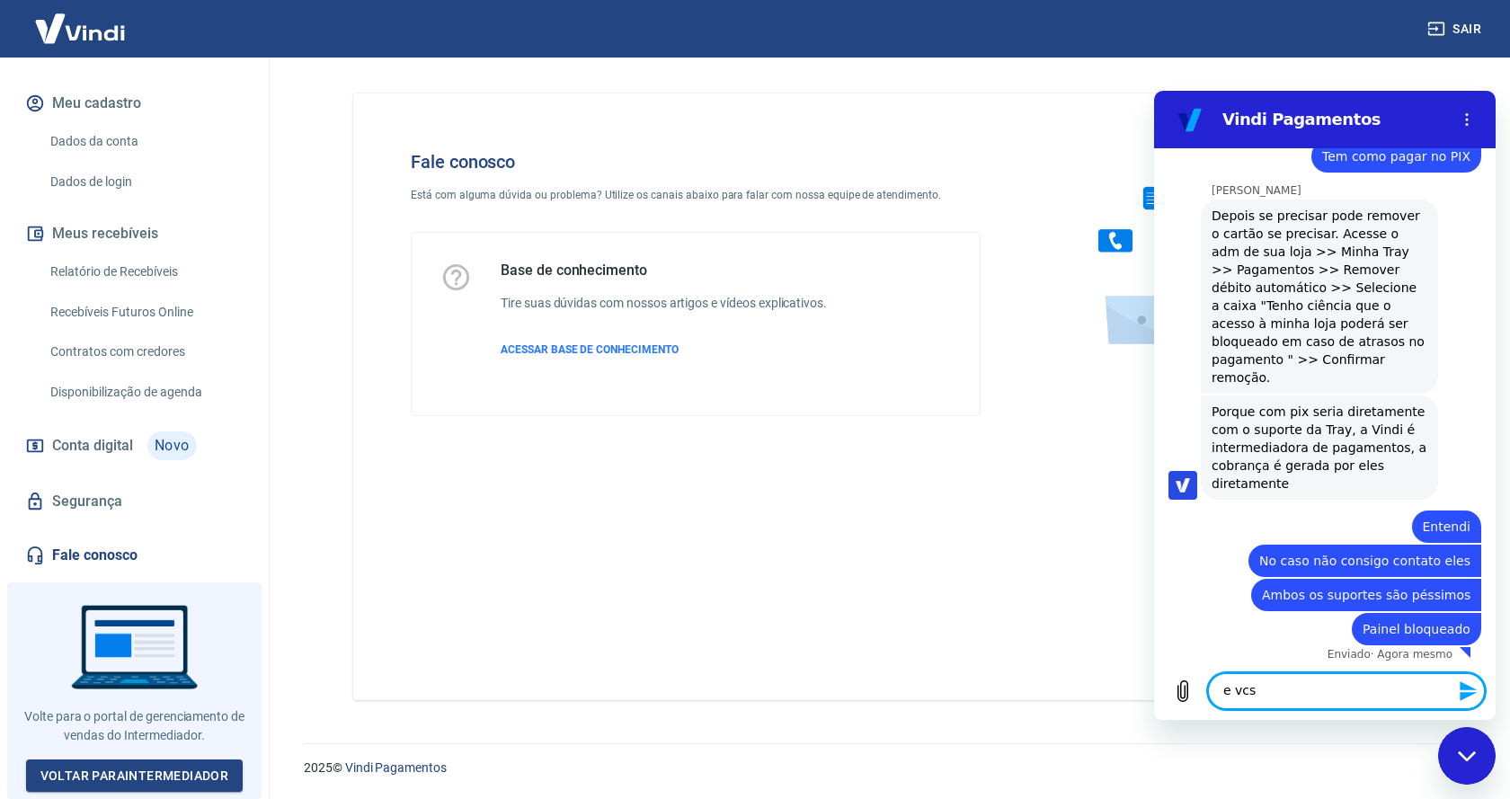
type textarea "e vcs"
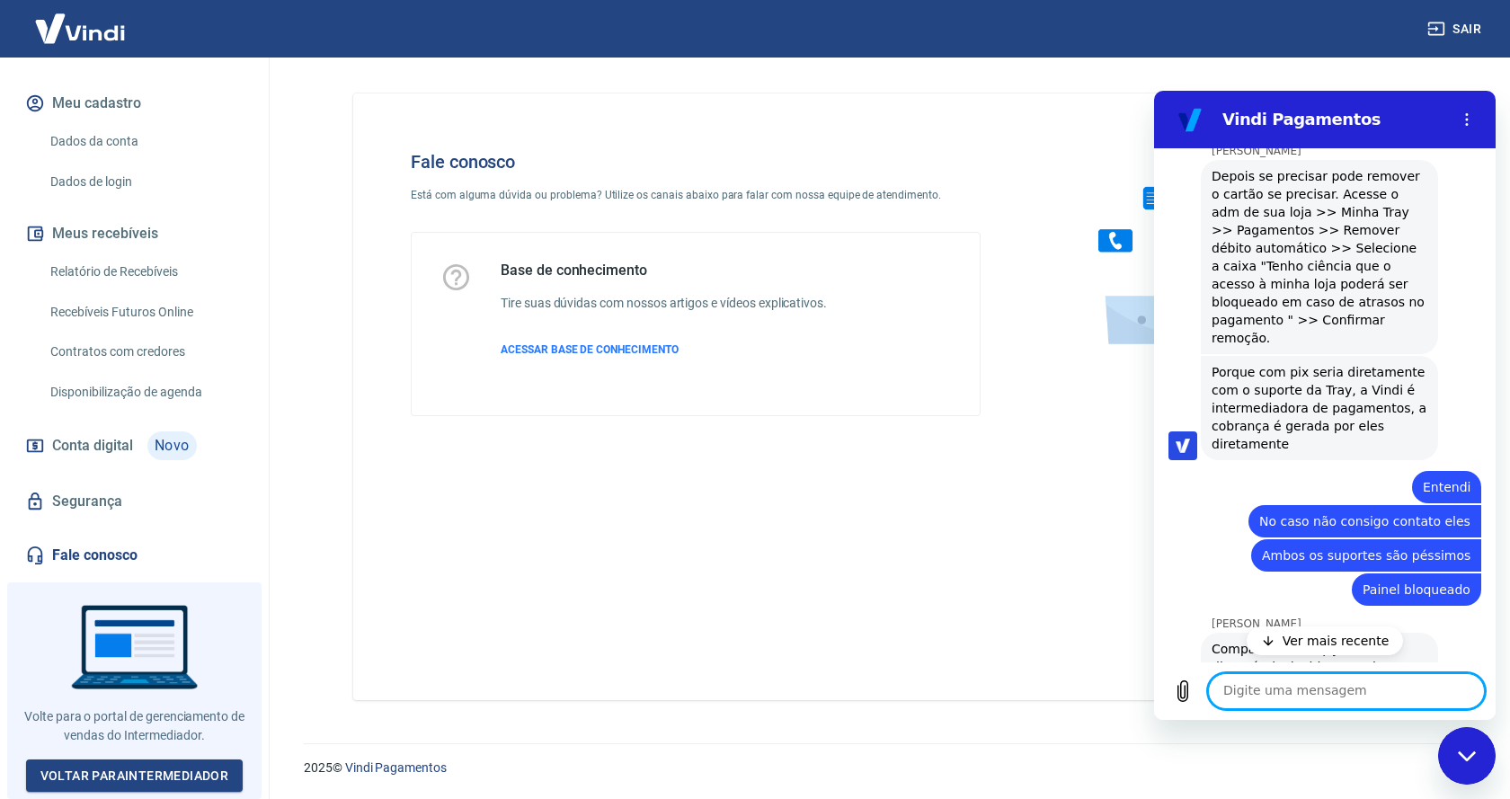
scroll to position [4446, 0]
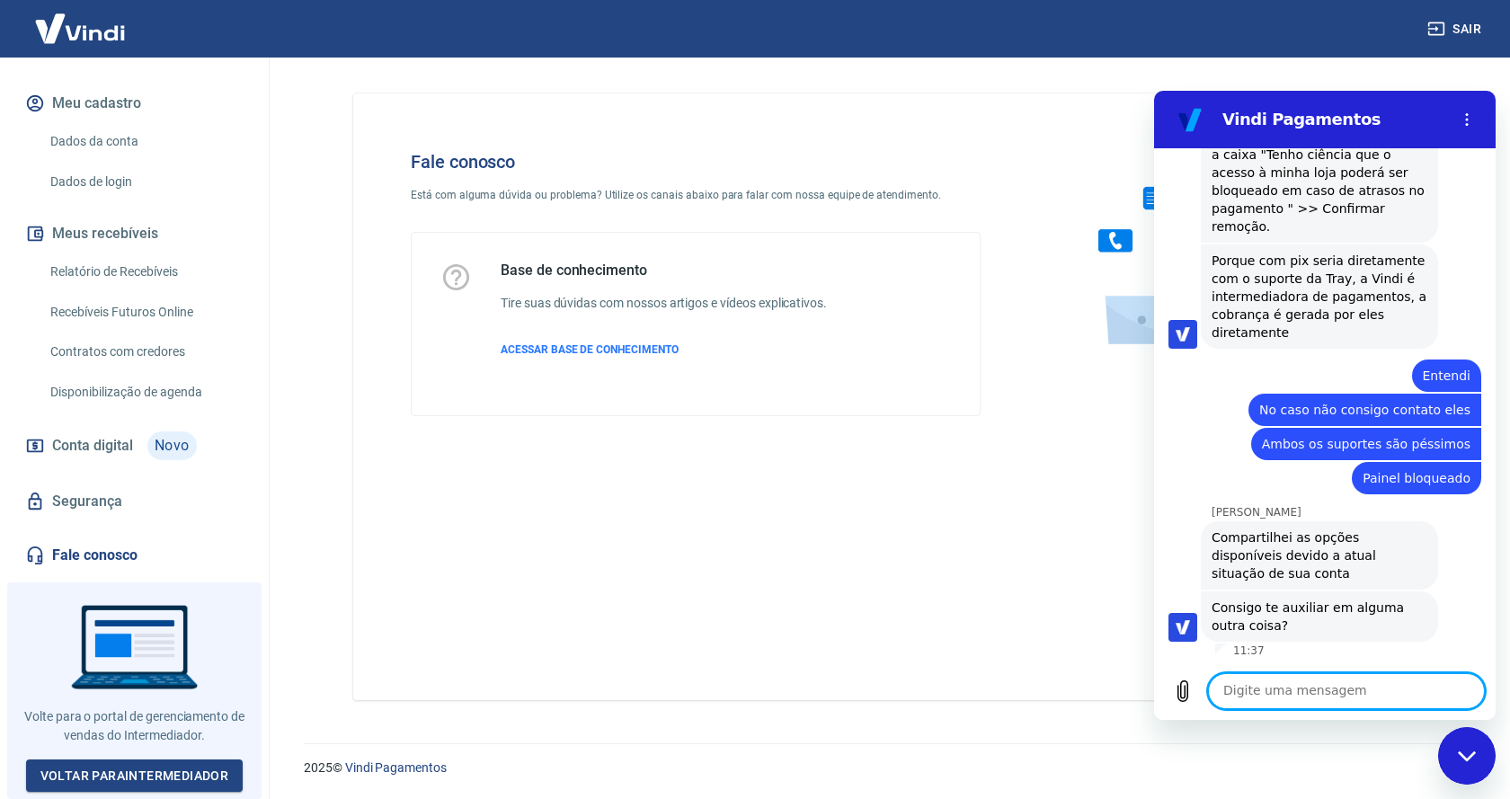
click at [1320, 689] on textarea at bounding box center [1346, 691] width 277 height 36
drag, startPoint x: 1467, startPoint y: 755, endPoint x: 2845, endPoint y: 1449, distance: 1543.3
click at [1467, 755] on icon "Fechar janela de mensagens" at bounding box center [1467, 756] width 19 height 12
